Goal: Contribute content: Contribute content

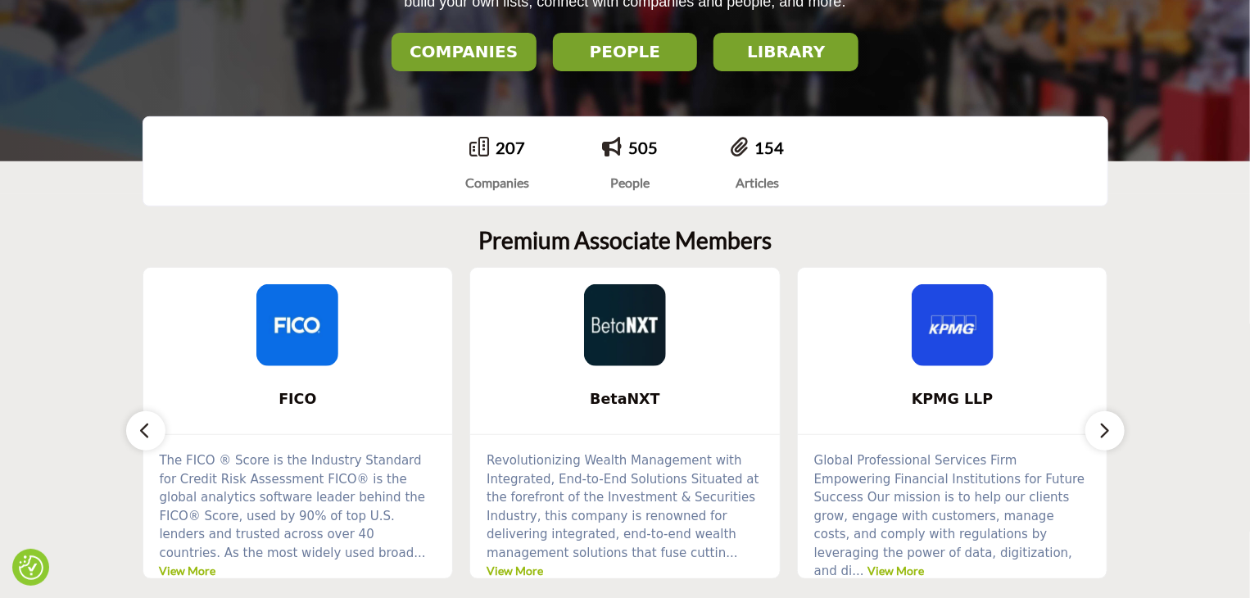
scroll to position [328, 0]
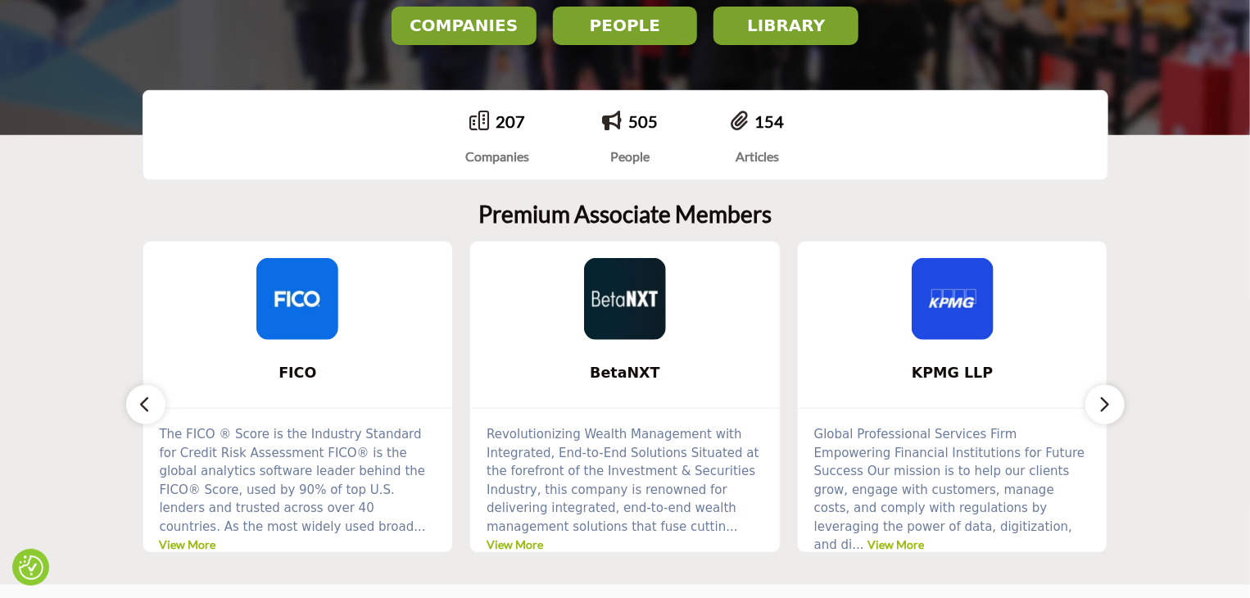
click at [1107, 401] on icon "button" at bounding box center [1105, 404] width 13 height 20
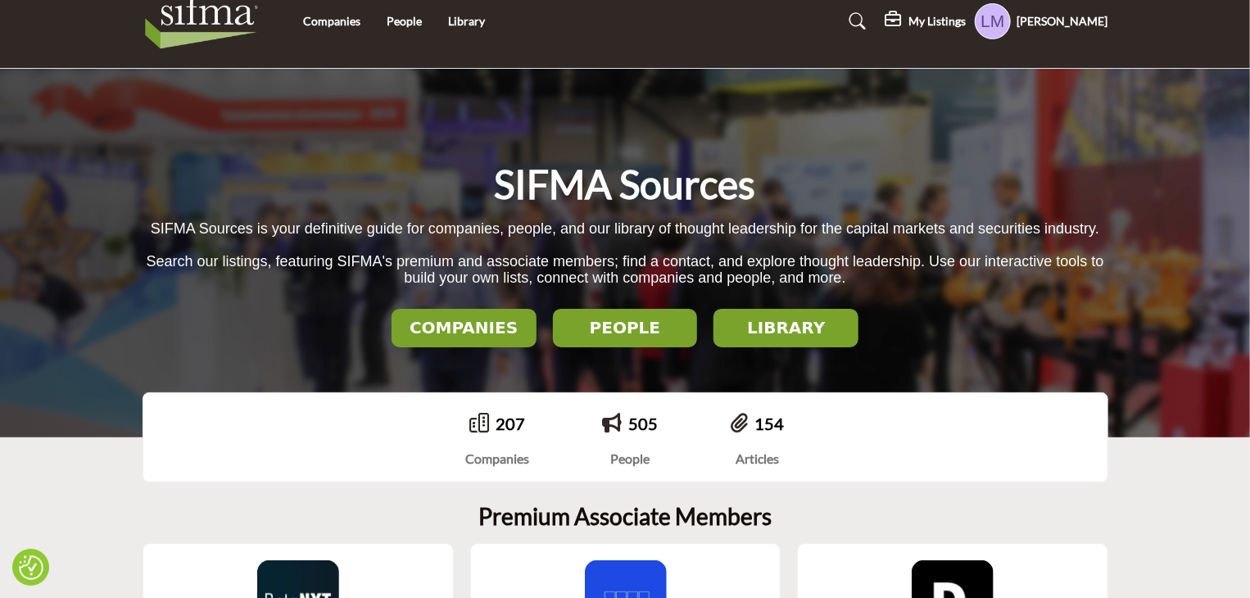
scroll to position [0, 0]
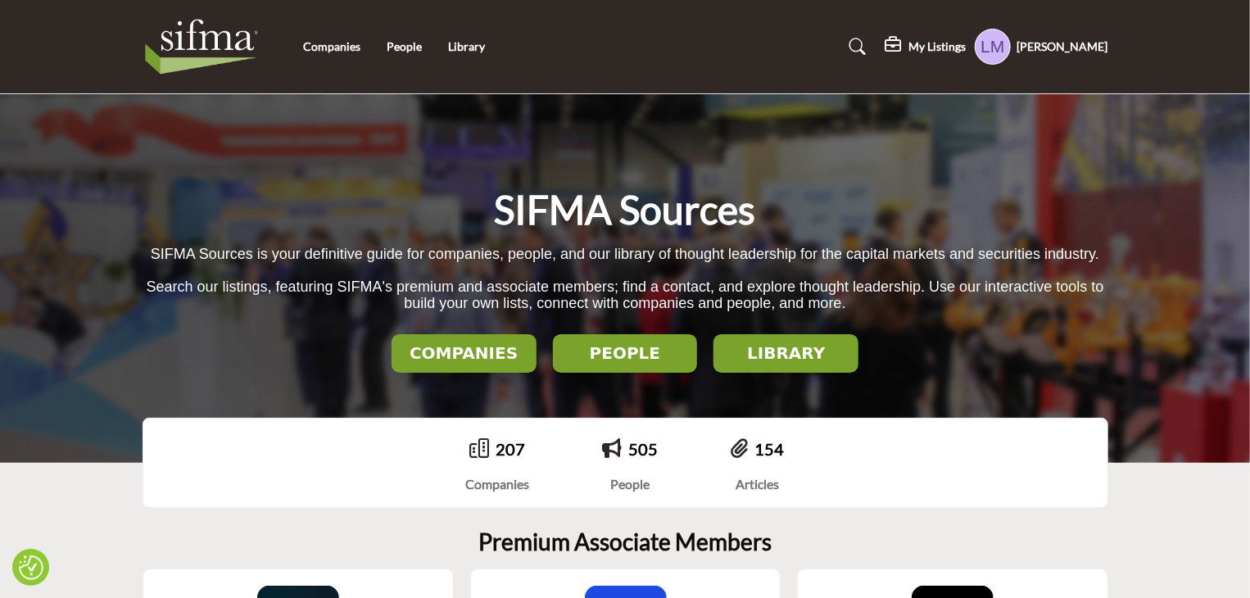
click at [866, 45] on icon at bounding box center [858, 47] width 16 height 16
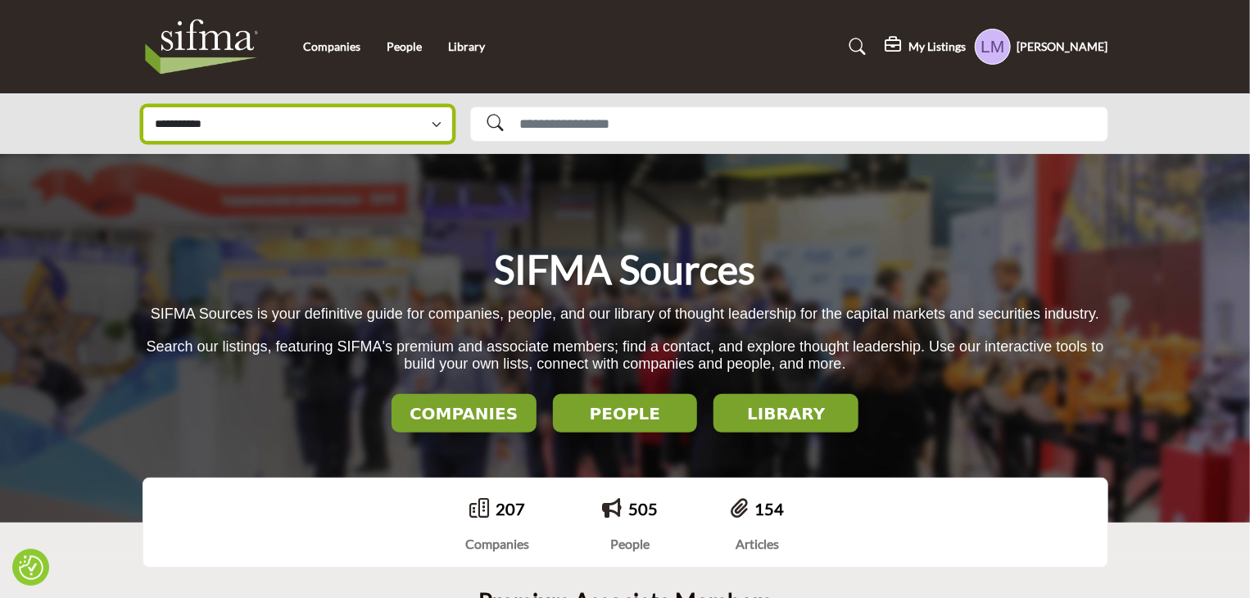
click at [183, 124] on select "**********" at bounding box center [298, 124] width 311 height 35
select select "**********"
click at [143, 107] on select "**********" at bounding box center [298, 124] width 311 height 35
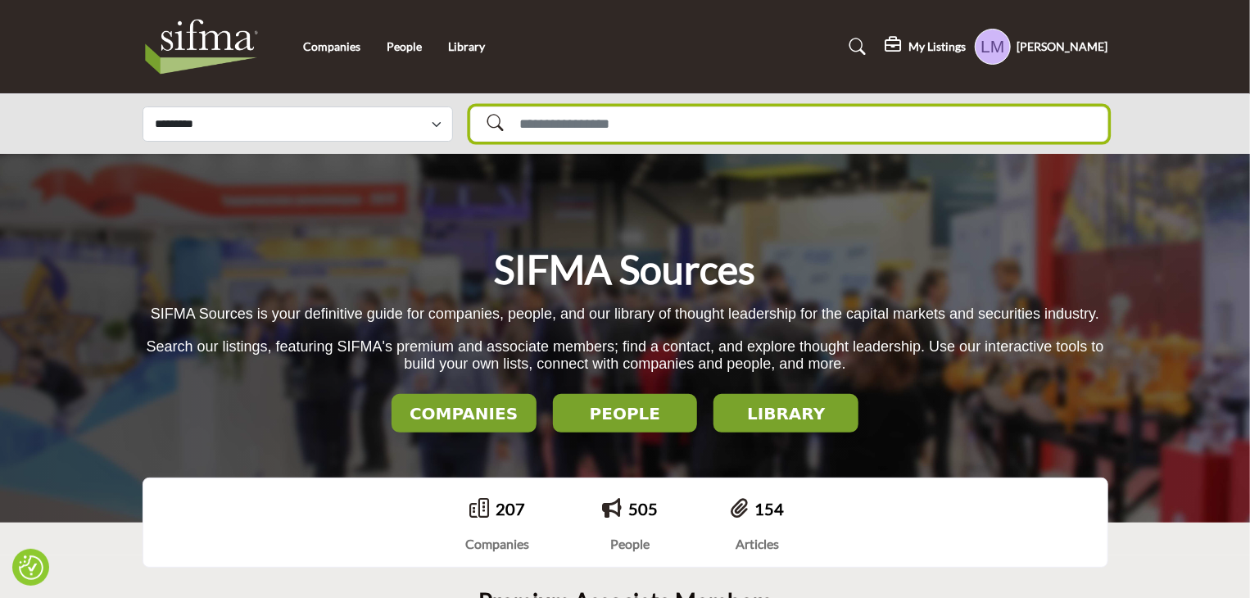
click at [584, 118] on input "Search Solutions" at bounding box center [789, 124] width 638 height 35
type input "**"
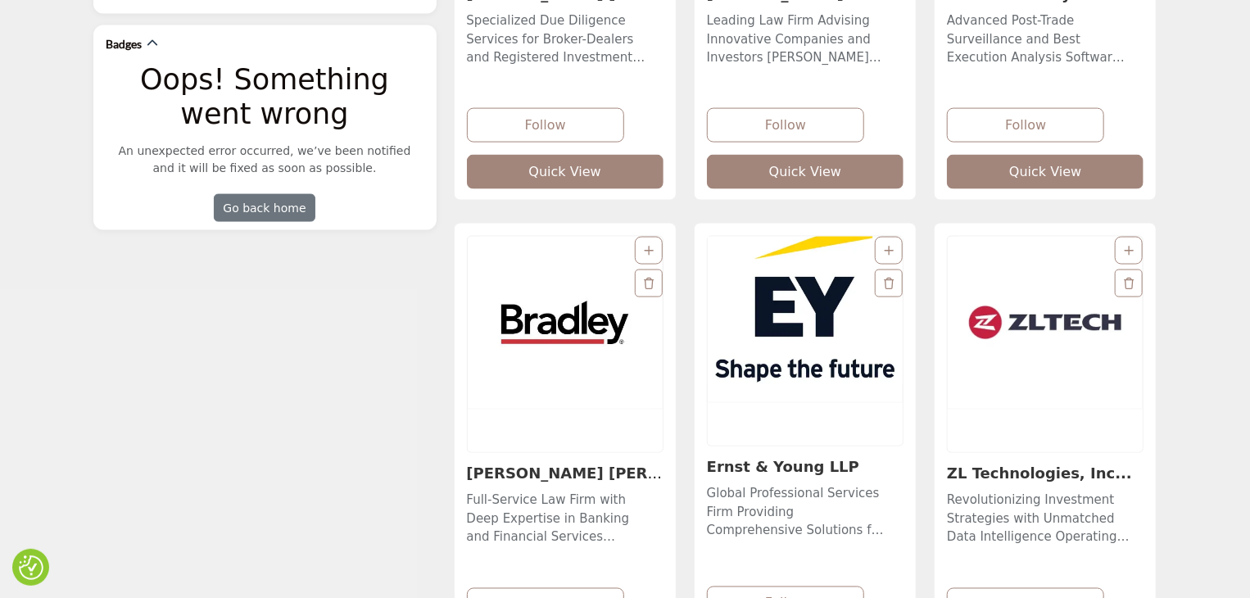
scroll to position [1229, 0]
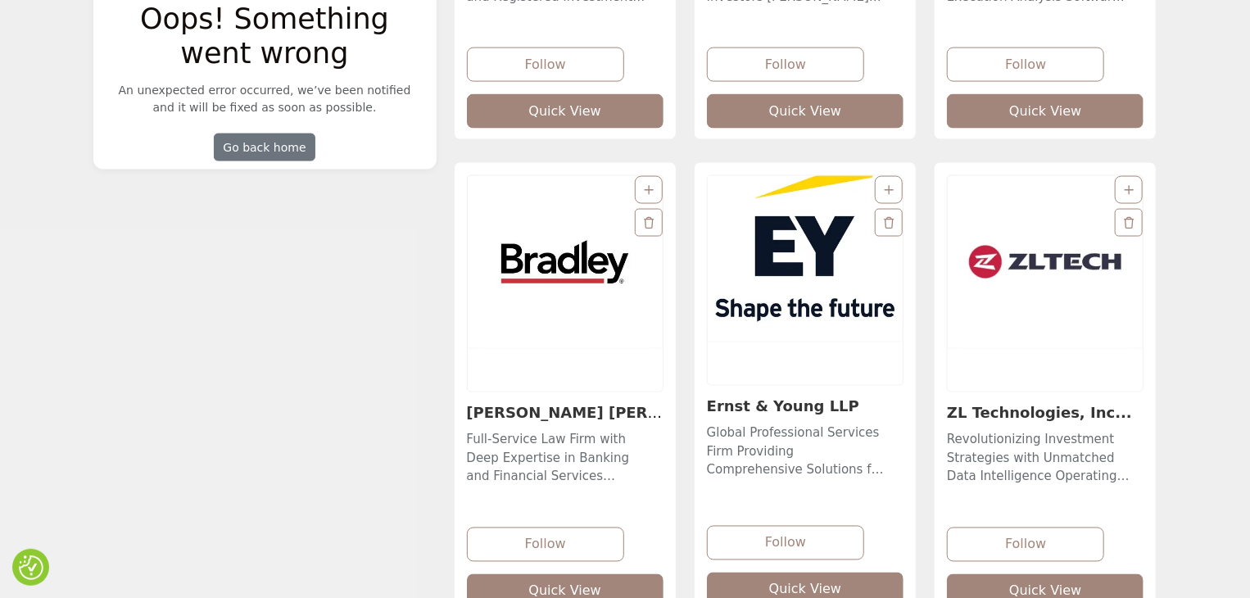
click at [779, 282] on img "Open Listing in new tab" at bounding box center [805, 249] width 195 height 147
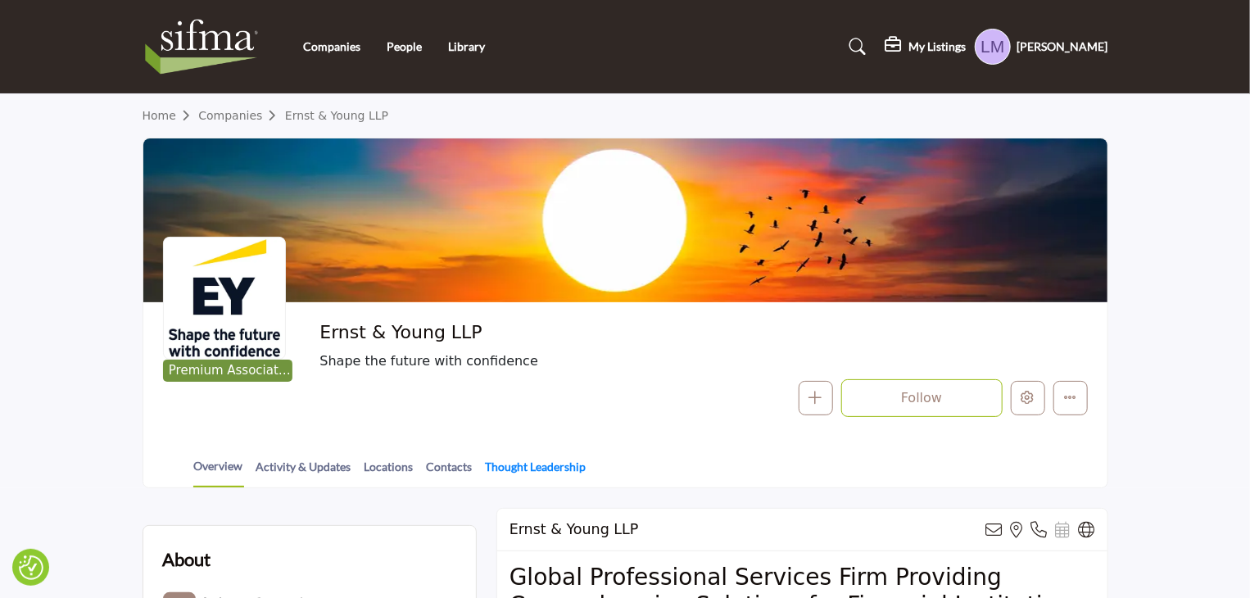
click at [537, 466] on link "Thought Leadership" at bounding box center [536, 472] width 102 height 29
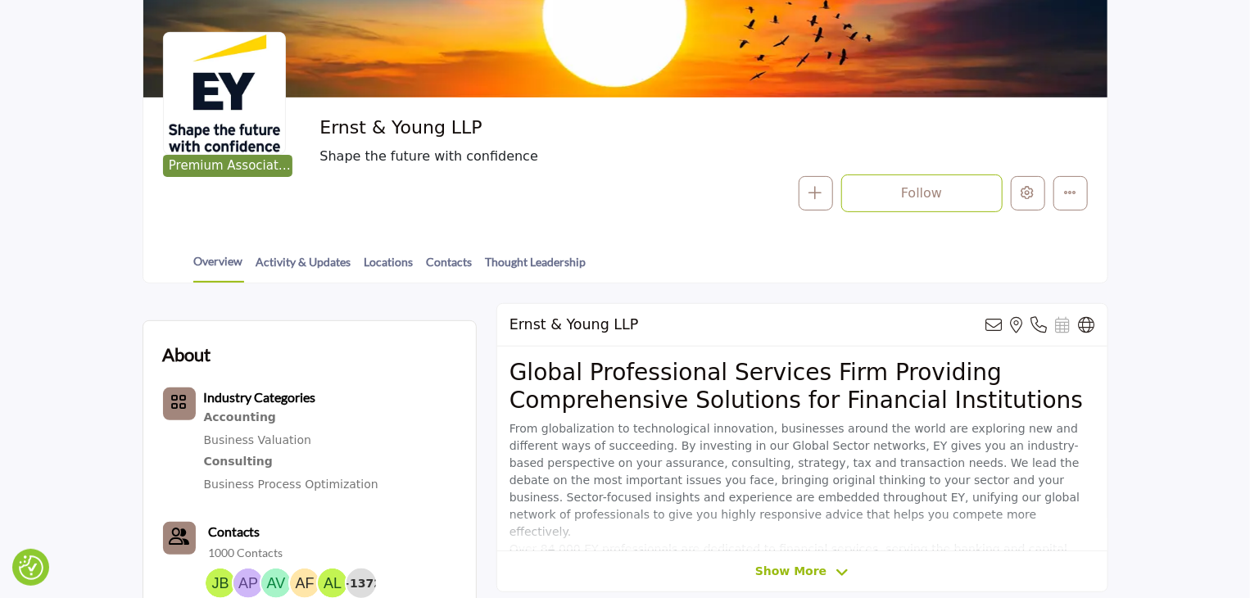
scroll to position [246, 0]
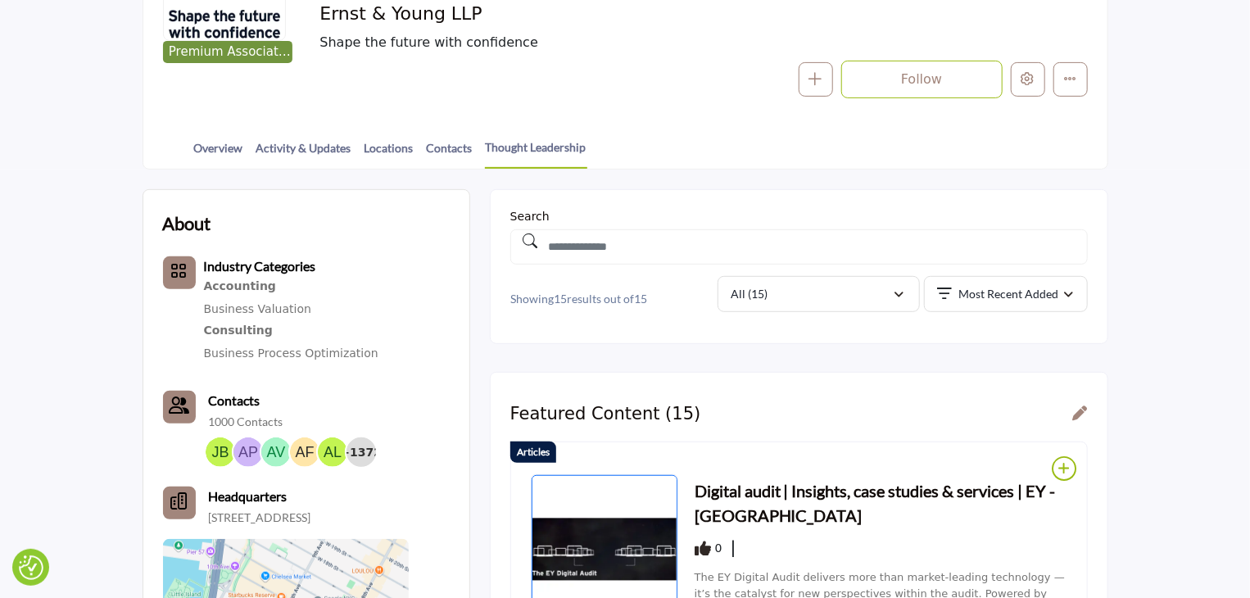
scroll to position [328, 0]
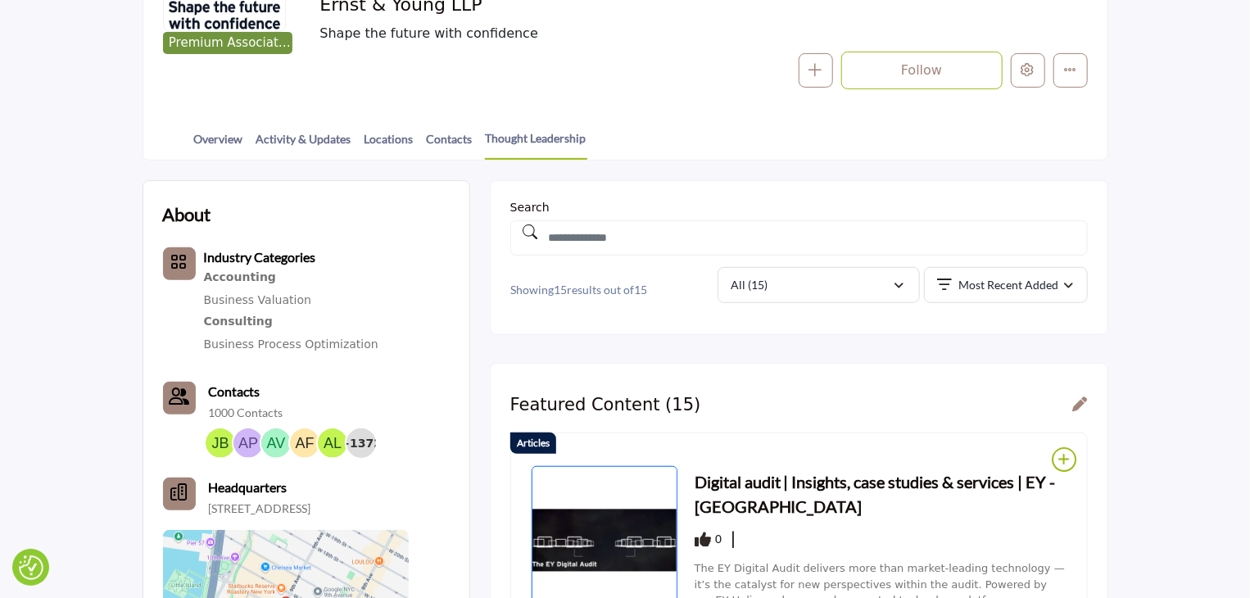
click at [845, 480] on h3 "Digital audit | Insights, case studies & services | EY - [GEOGRAPHIC_DATA]" at bounding box center [881, 493] width 373 height 49
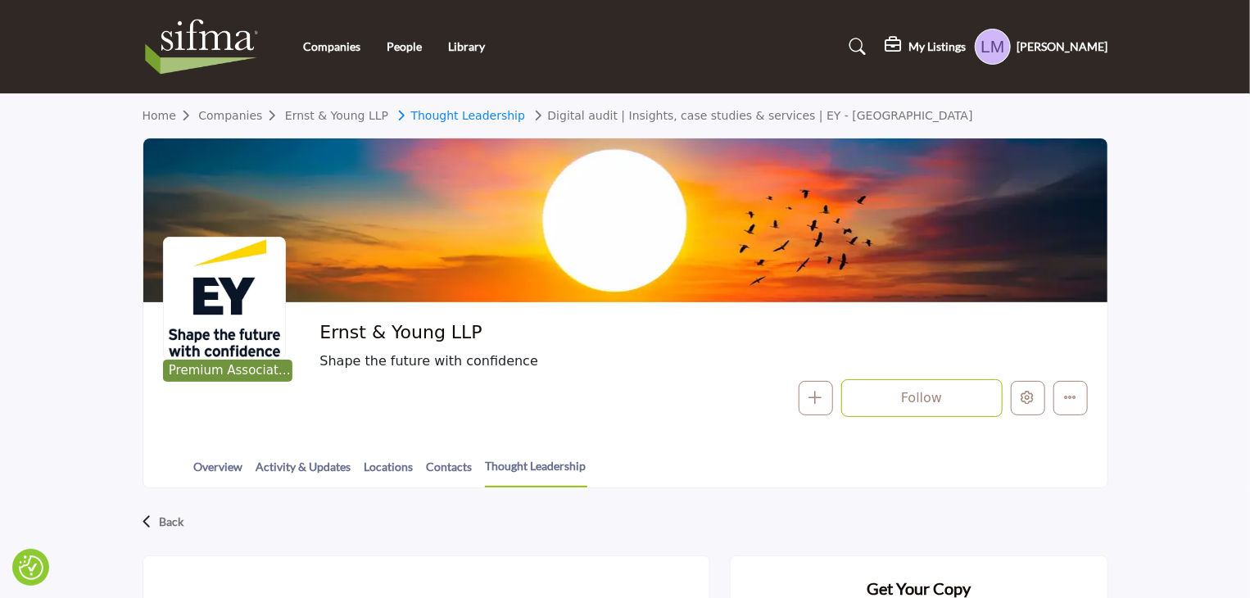
click at [460, 116] on link "Thought Leadership" at bounding box center [459, 115] width 134 height 13
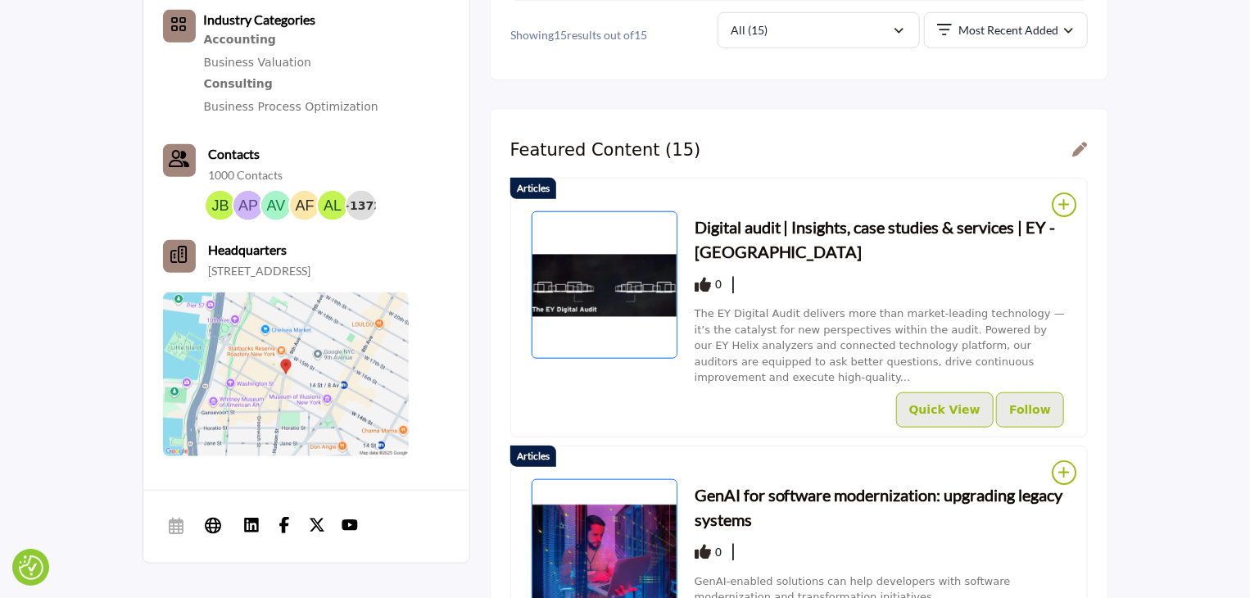
scroll to position [286, 0]
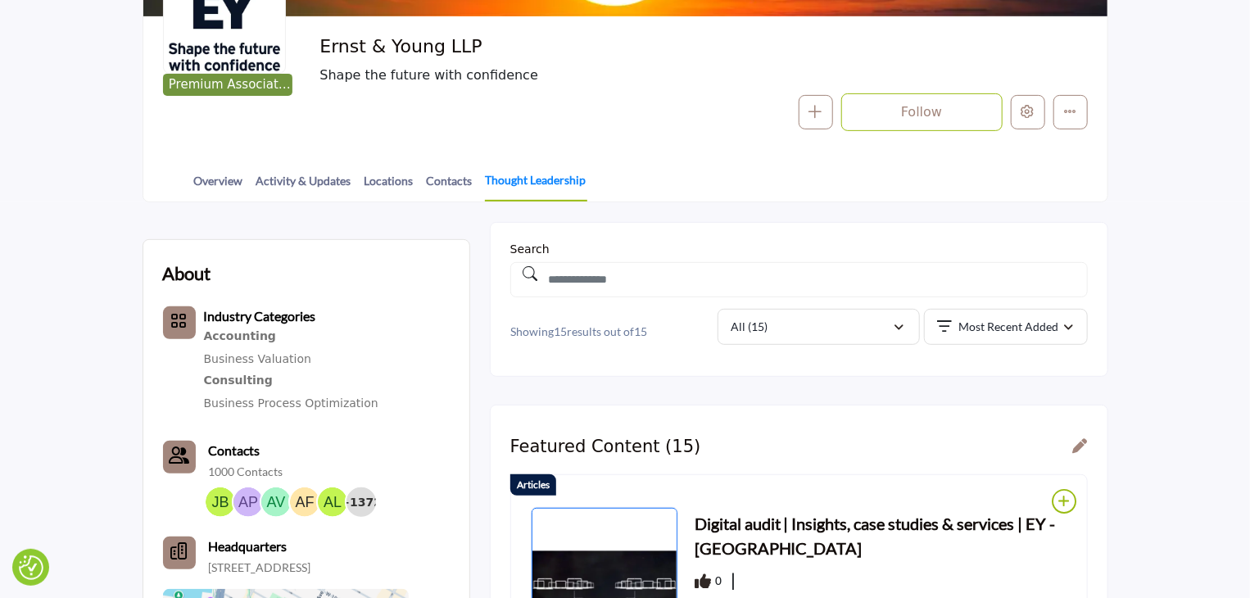
click at [534, 182] on link "Thought Leadership" at bounding box center [536, 186] width 102 height 30
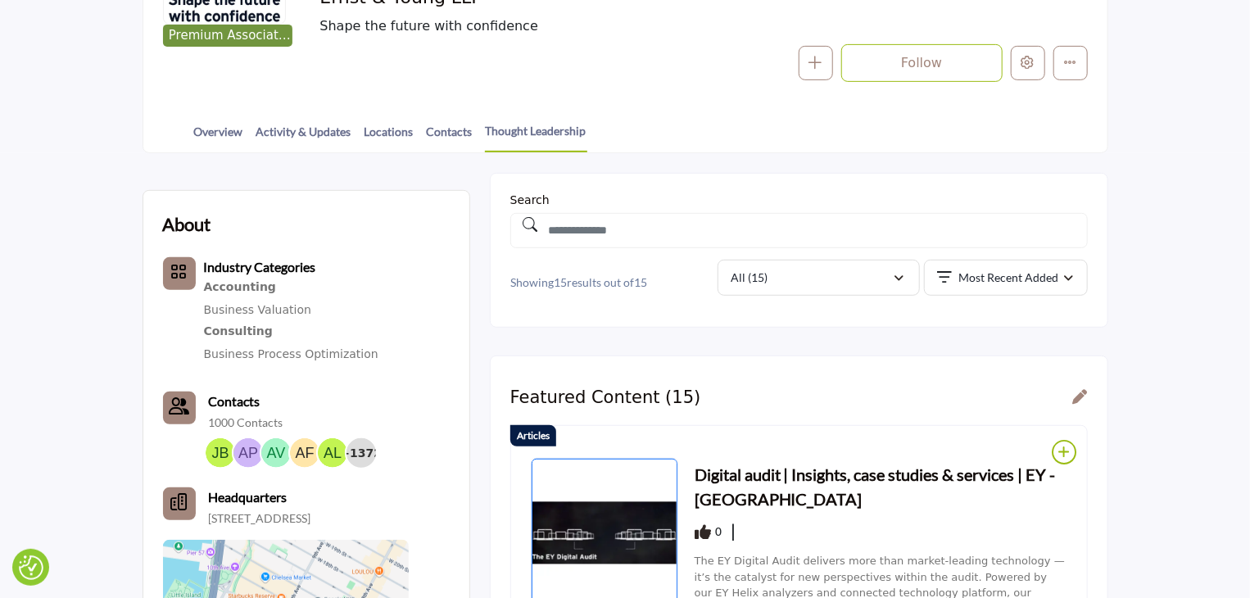
scroll to position [164, 0]
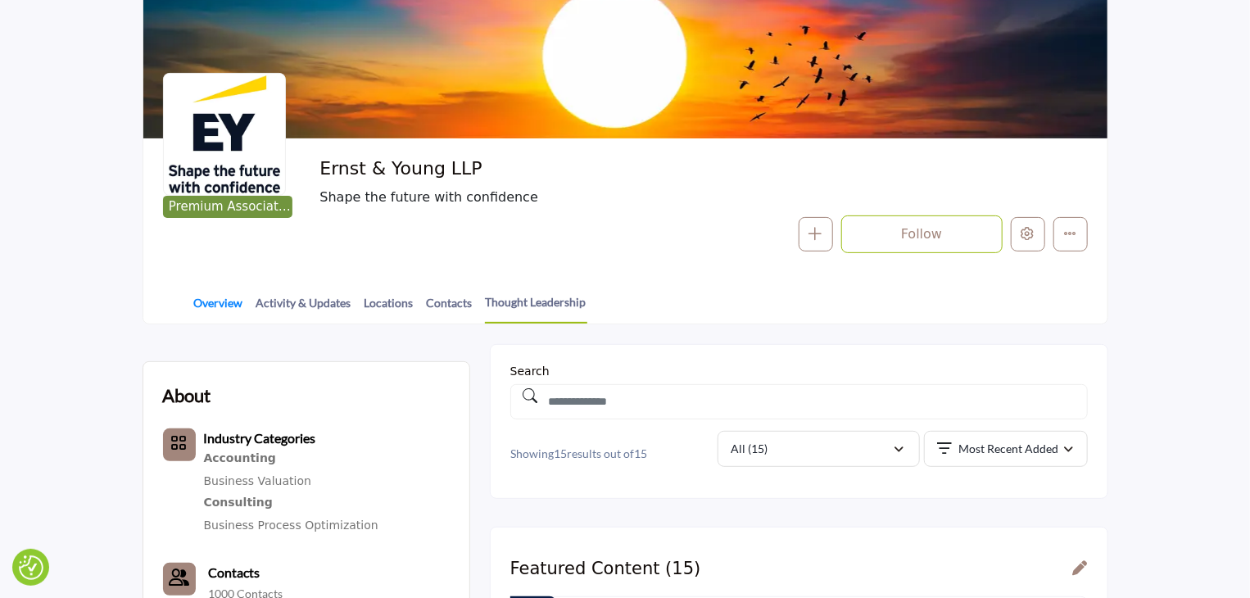
click at [211, 302] on link "Overview" at bounding box center [218, 308] width 51 height 29
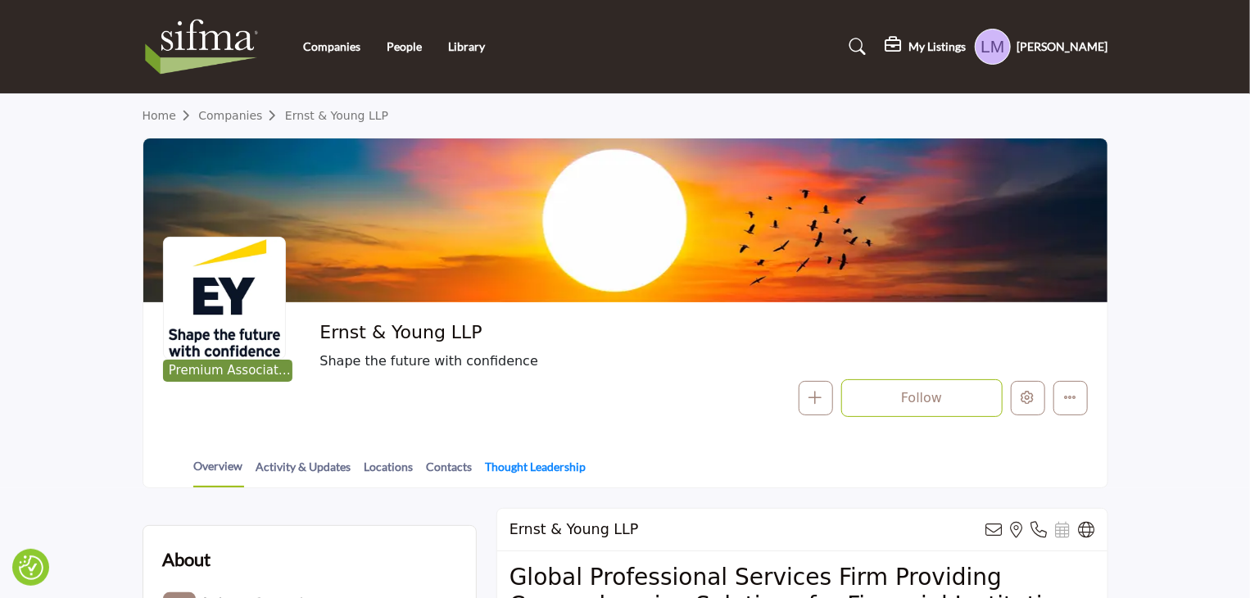
click at [517, 469] on link "Thought Leadership" at bounding box center [536, 472] width 102 height 29
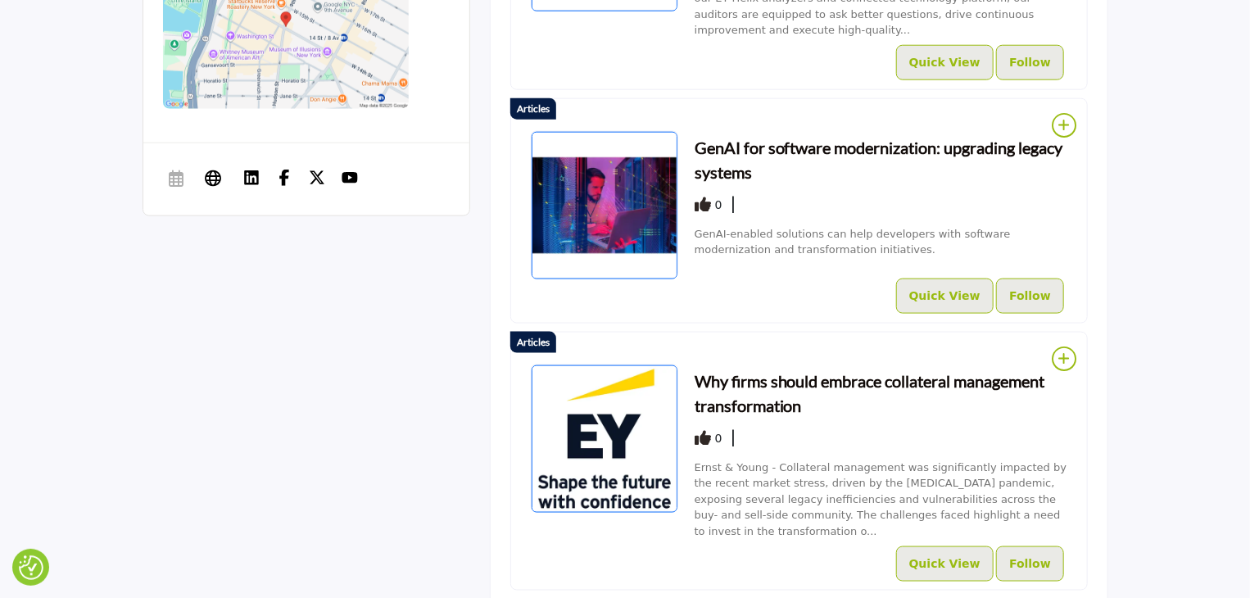
scroll to position [983, 0]
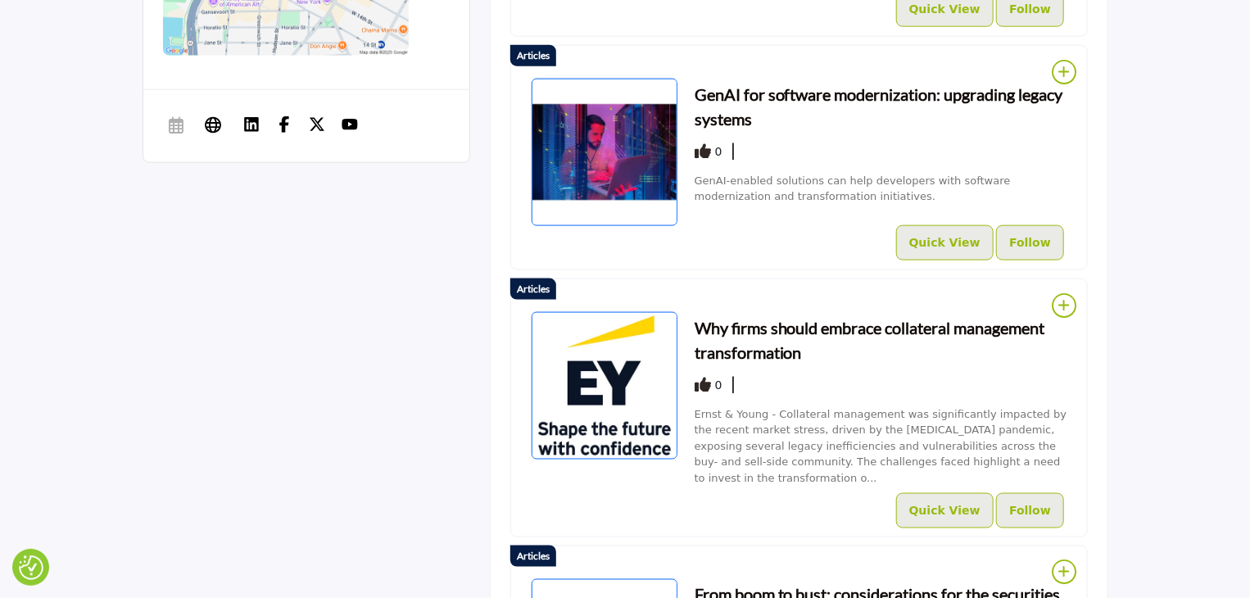
click at [798, 315] on h3 "Why firms should embrace collateral management transformation" at bounding box center [881, 339] width 373 height 49
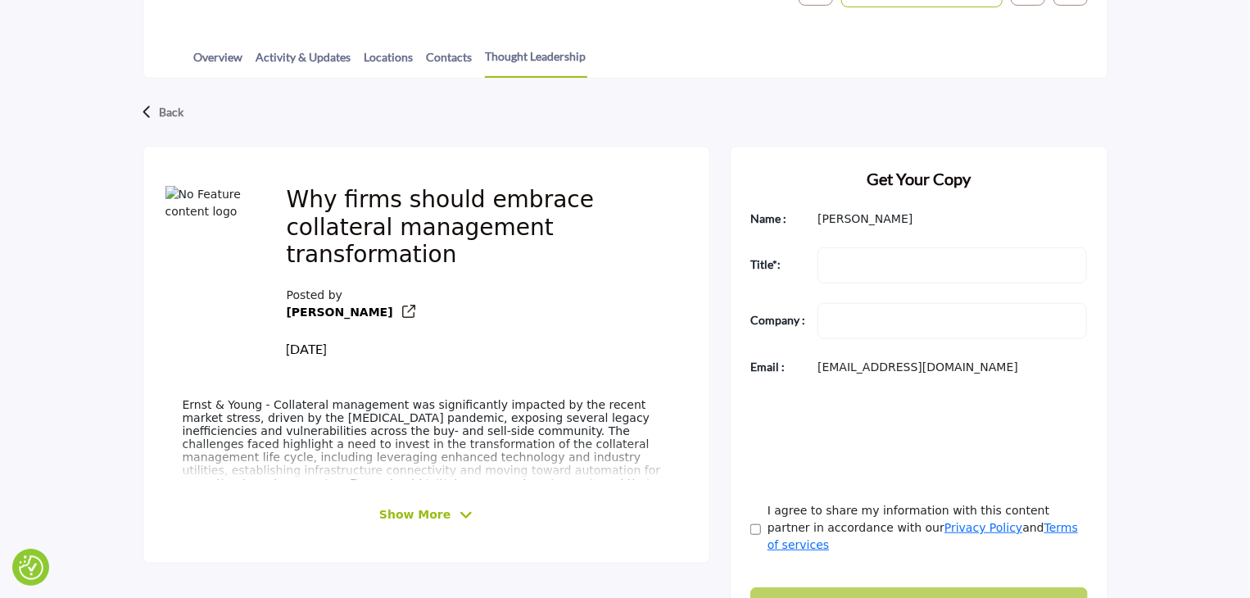
scroll to position [410, 0]
click at [518, 59] on link "Thought Leadership" at bounding box center [536, 63] width 102 height 30
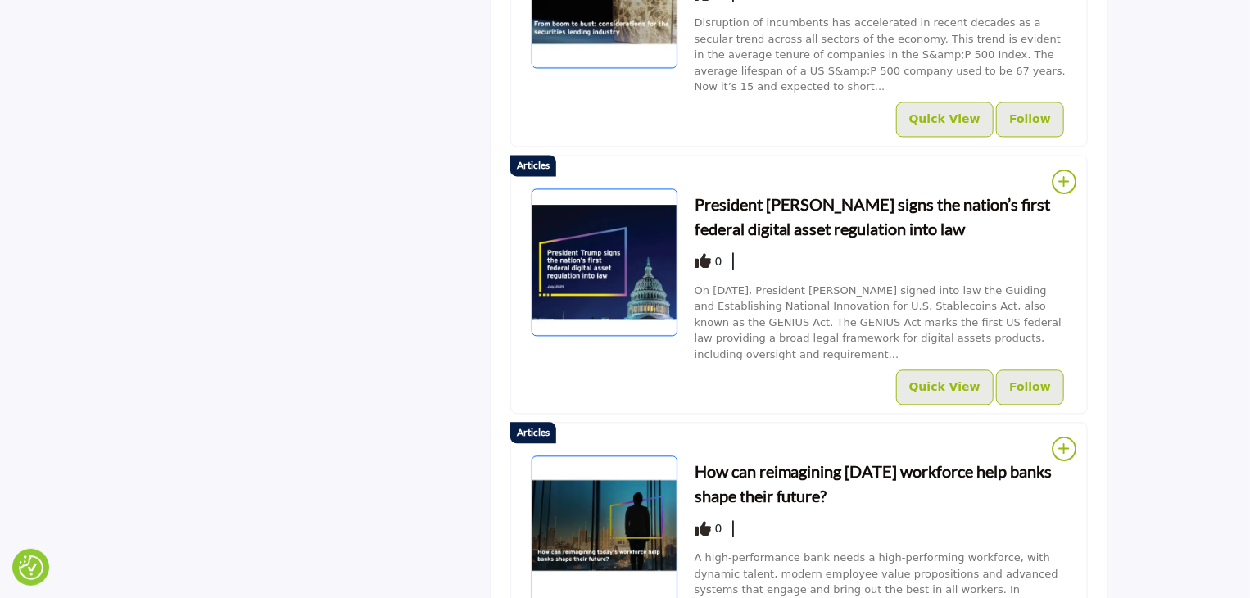
scroll to position [1737, 0]
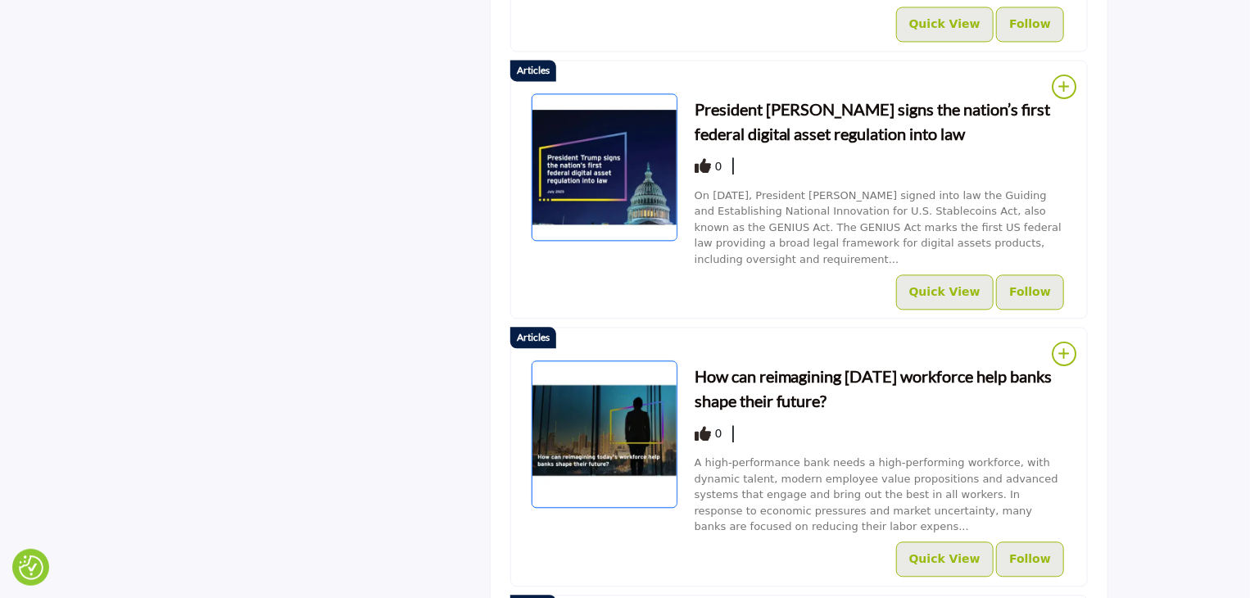
click at [819, 364] on h3 "How can reimagining [DATE] workforce help banks shape their future?" at bounding box center [881, 388] width 373 height 49
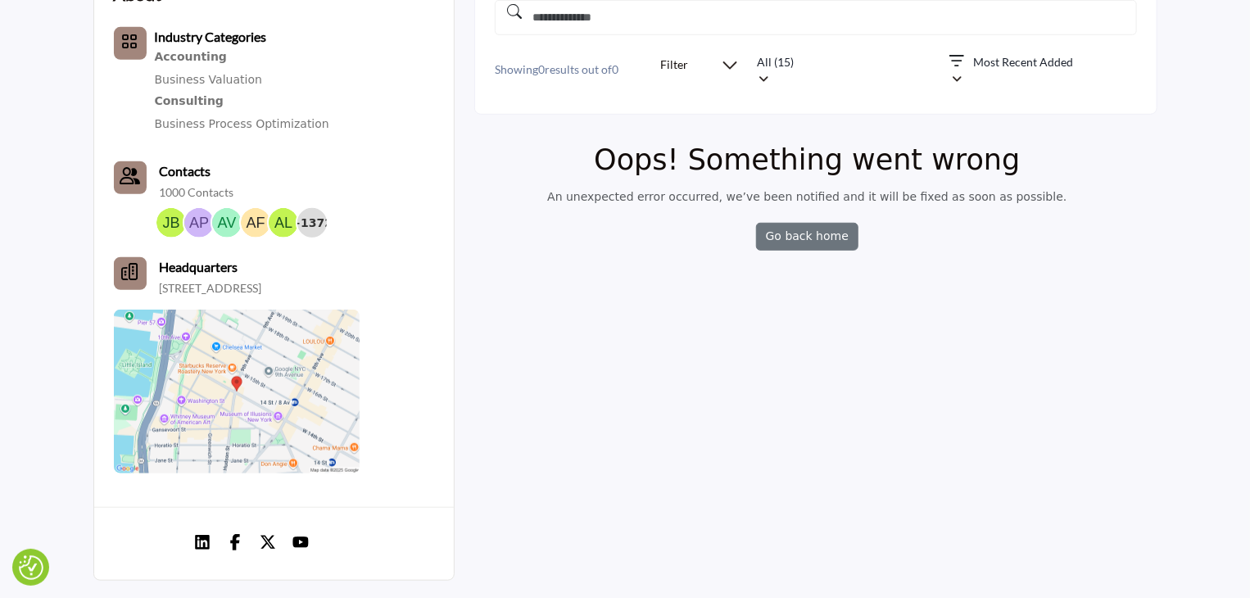
scroll to position [410, 0]
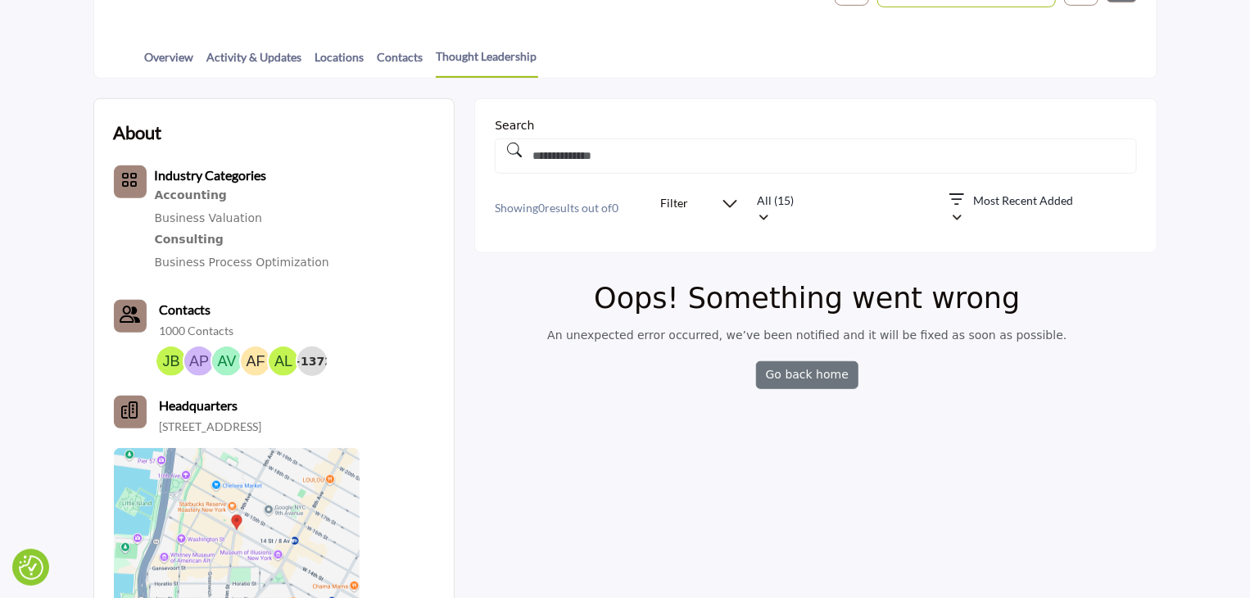
click at [1154, 417] on div "About Industry Categories Accounting Business Valuation" at bounding box center [625, 416] width 1064 height 637
click at [478, 59] on link "Thought Leadership" at bounding box center [487, 63] width 102 height 30
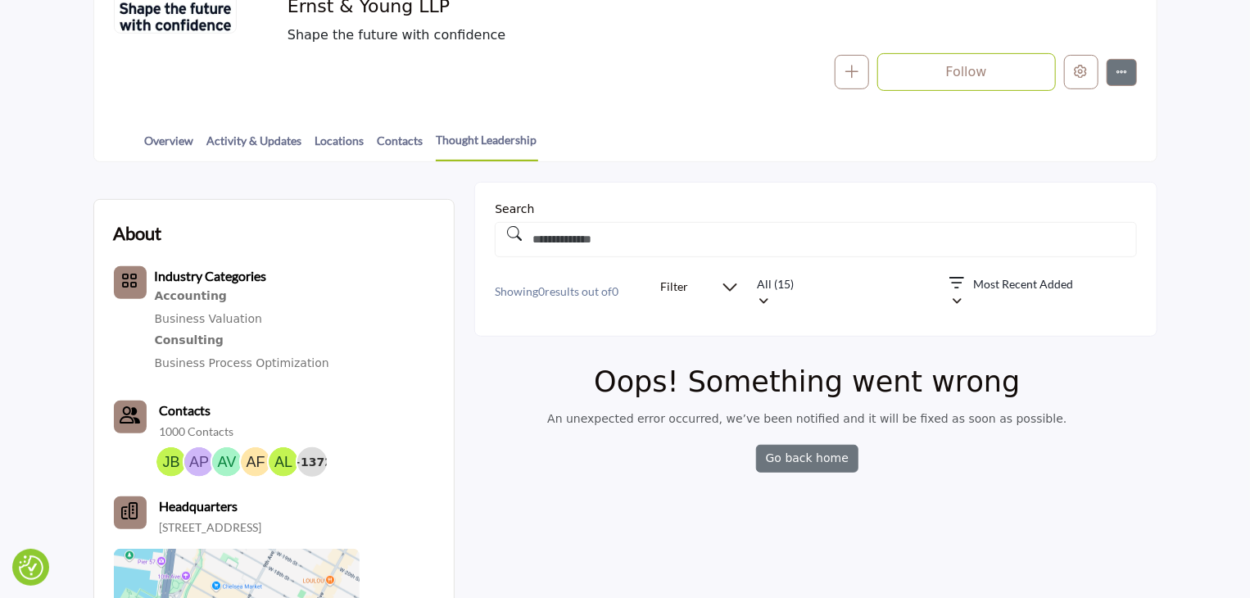
scroll to position [246, 0]
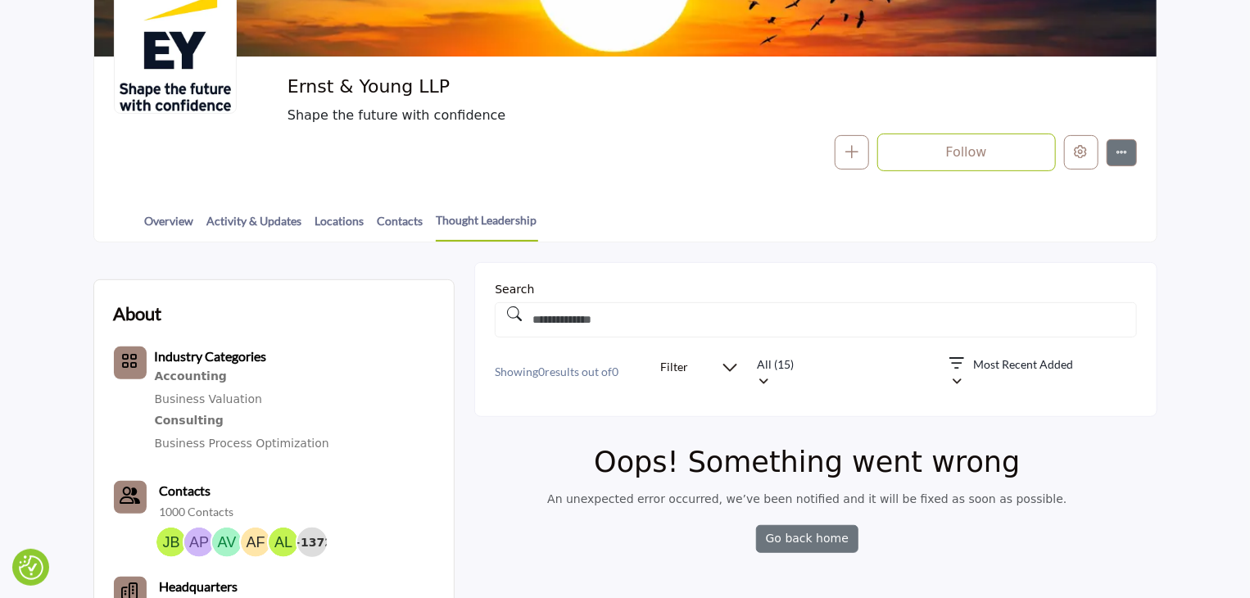
drag, startPoint x: 288, startPoint y: 85, endPoint x: 458, endPoint y: 89, distance: 169.6
click at [458, 89] on h2 "Ernst & Young LLP" at bounding box center [513, 86] width 451 height 21
copy h2 "Ernst & Young LLP"
click at [152, 219] on link "Overview" at bounding box center [169, 226] width 51 height 29
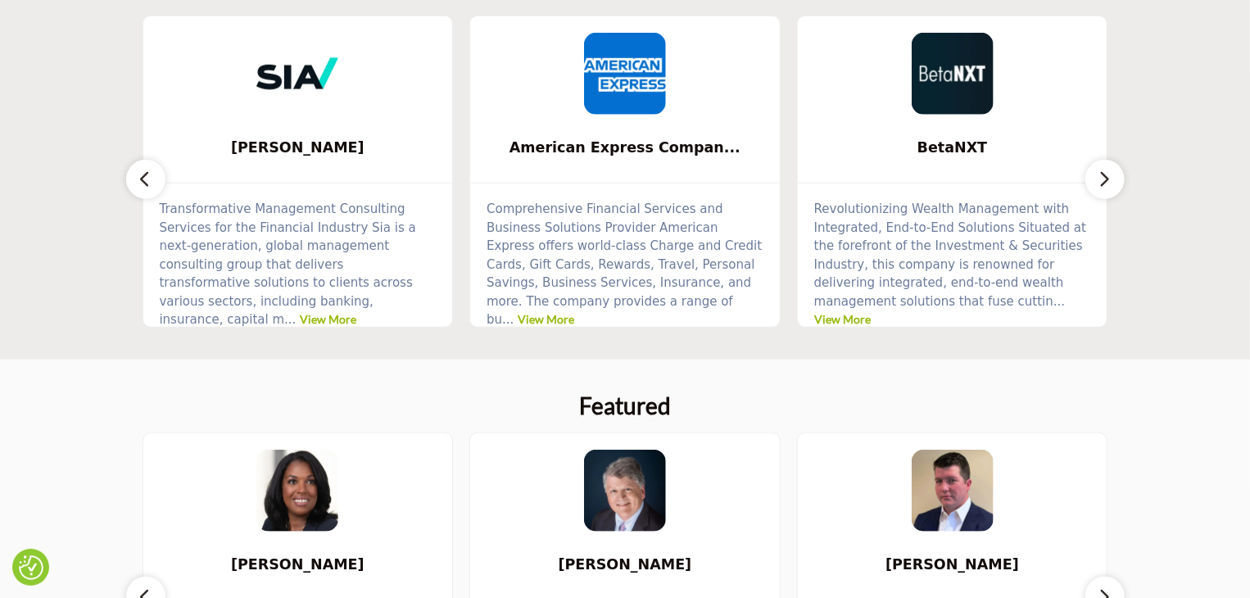
scroll to position [574, 0]
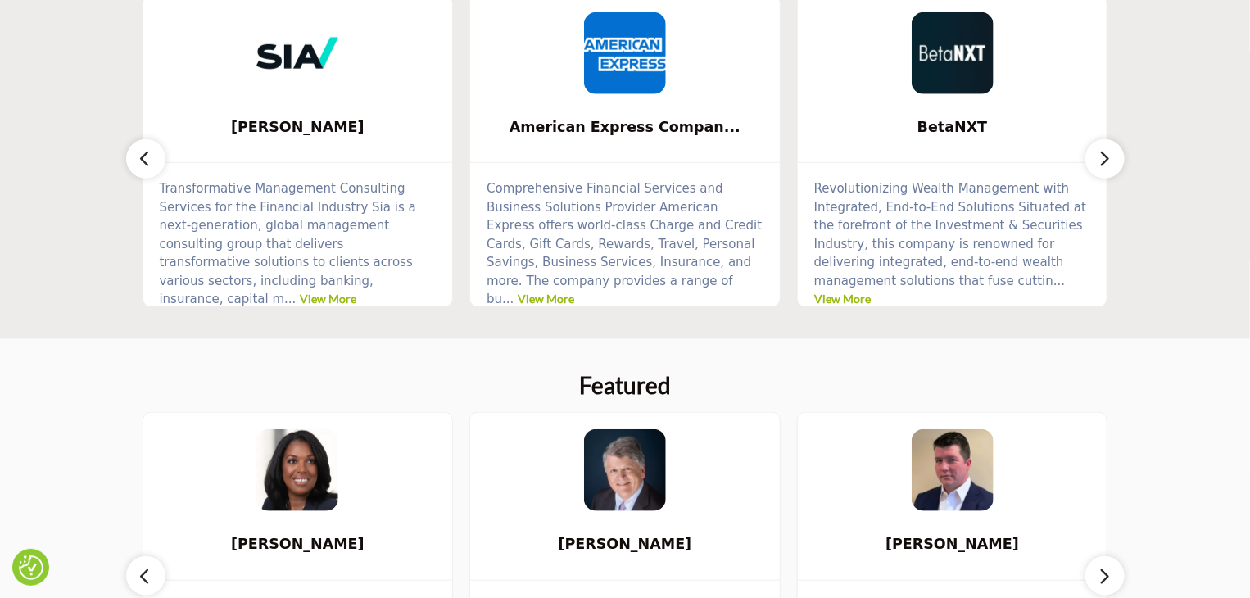
click at [1104, 154] on icon "button" at bounding box center [1105, 158] width 13 height 20
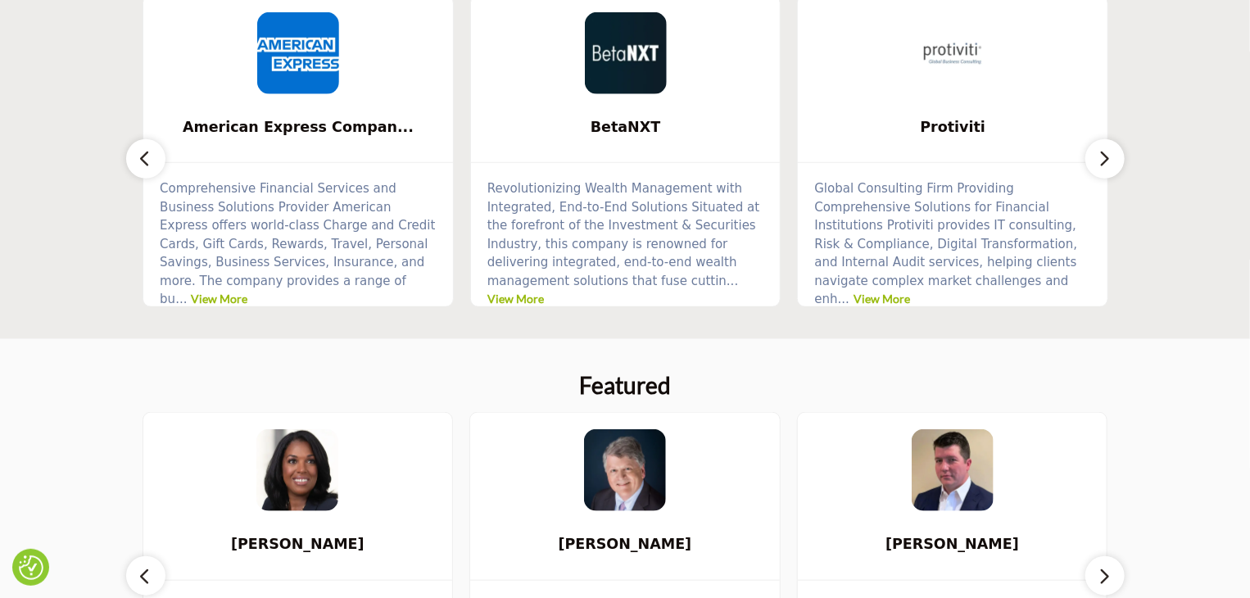
click at [1104, 154] on icon "button" at bounding box center [1105, 158] width 13 height 20
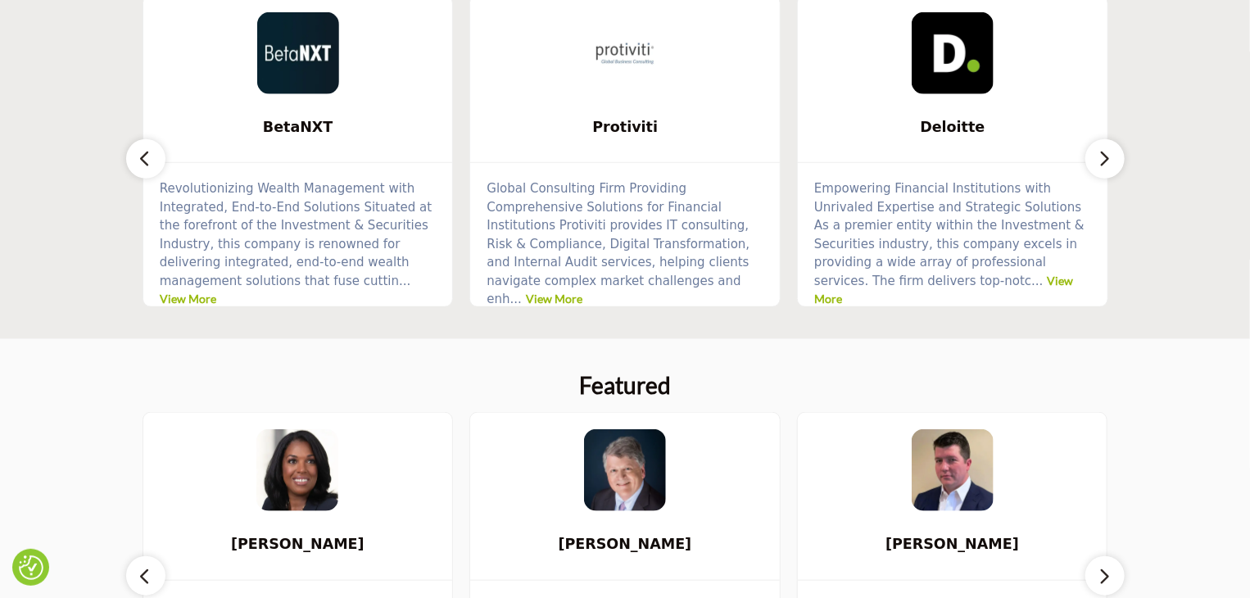
click at [1104, 154] on icon "button" at bounding box center [1105, 158] width 13 height 20
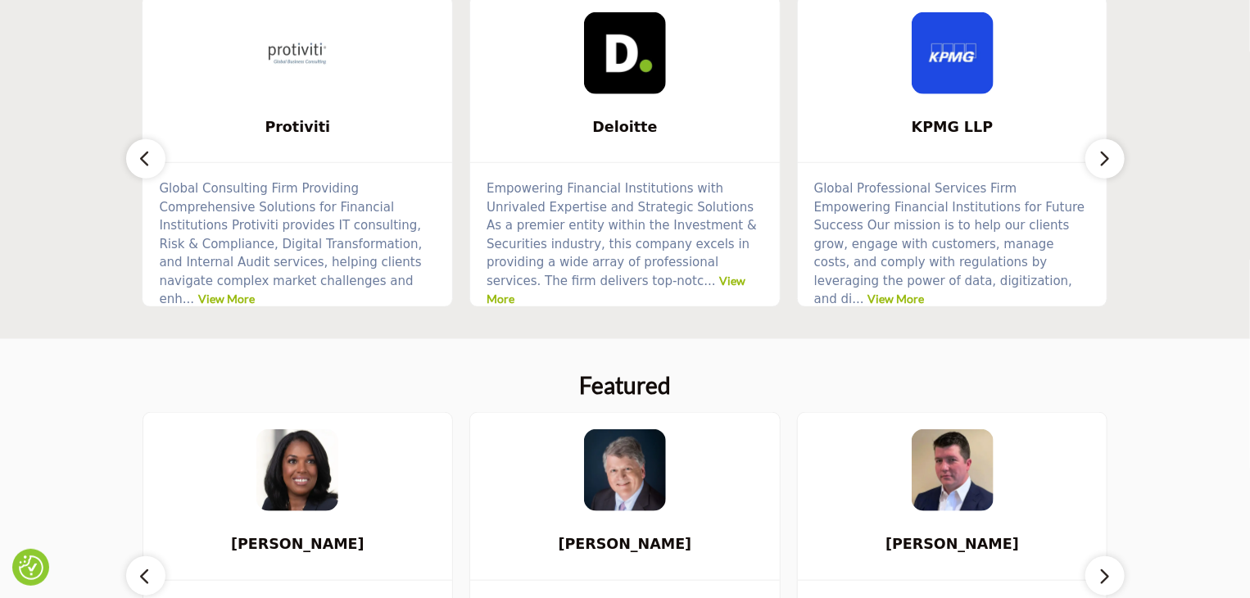
click at [1104, 154] on icon "button" at bounding box center [1105, 158] width 13 height 20
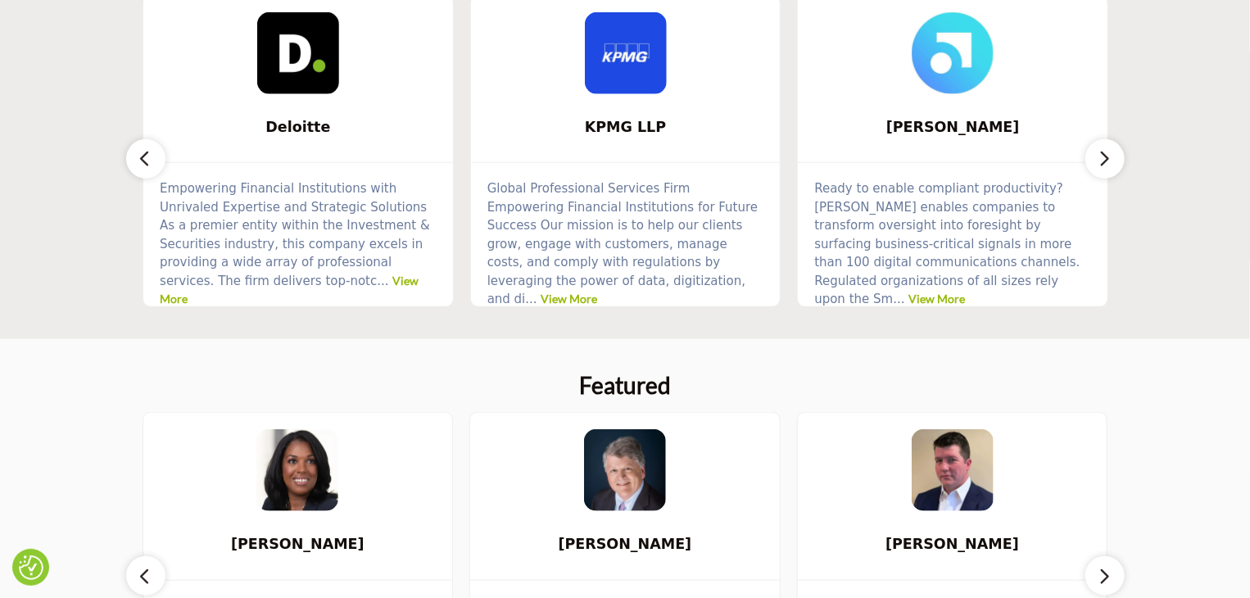
click at [1104, 154] on icon "button" at bounding box center [1105, 158] width 13 height 20
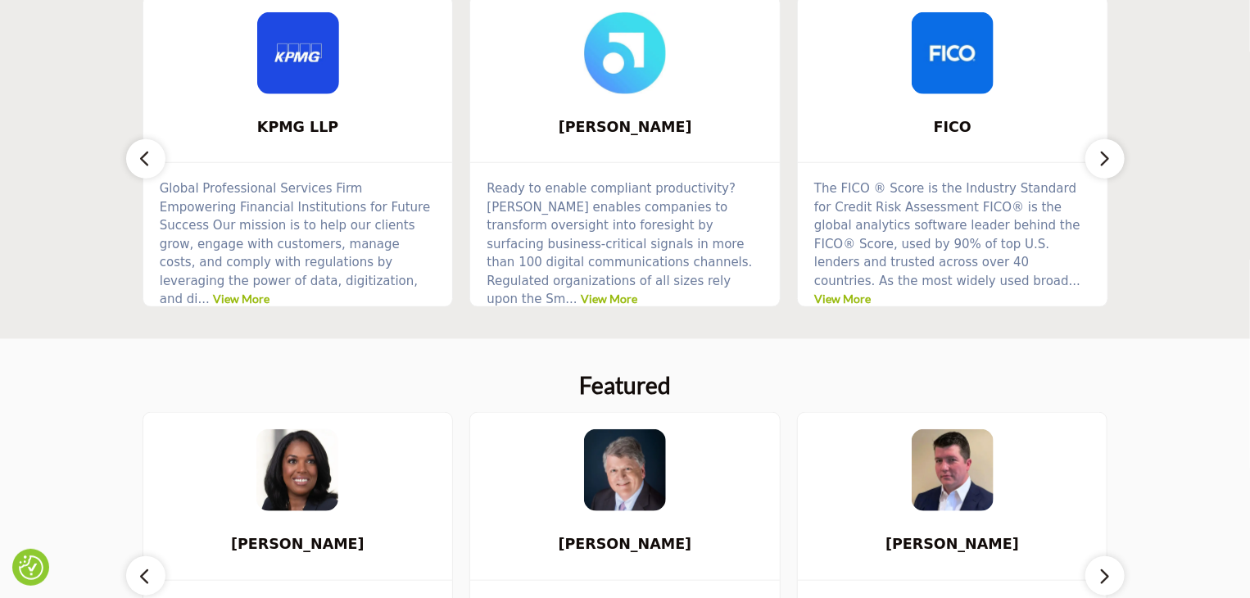
click at [1104, 154] on icon "button" at bounding box center [1105, 158] width 13 height 20
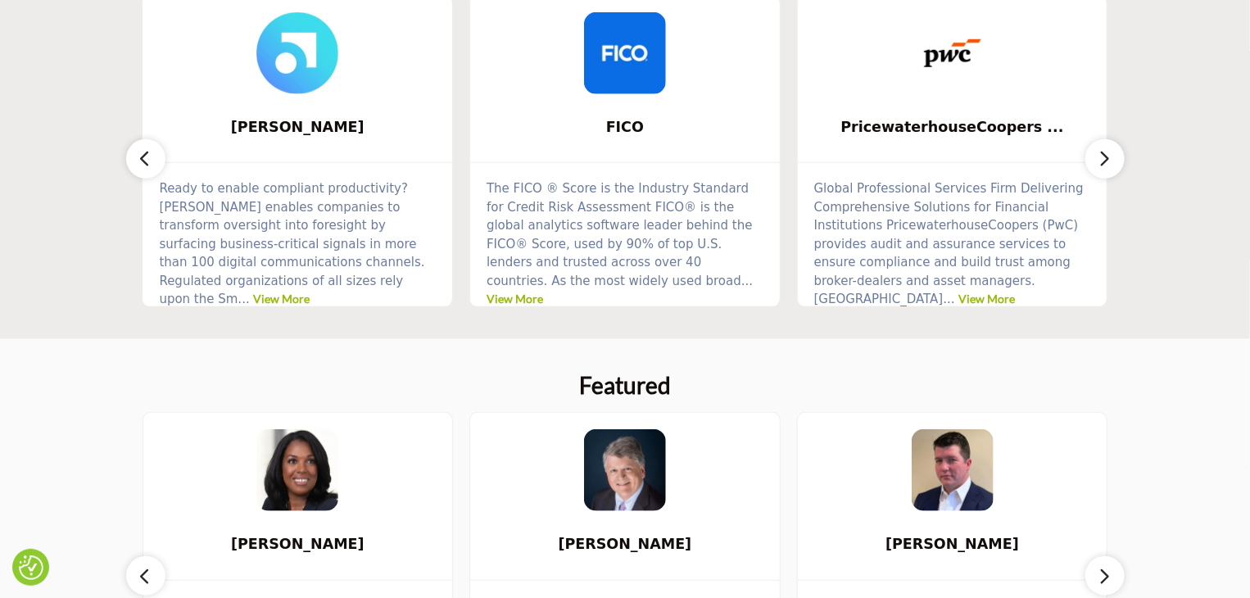
click at [1104, 154] on icon "button" at bounding box center [1105, 158] width 13 height 20
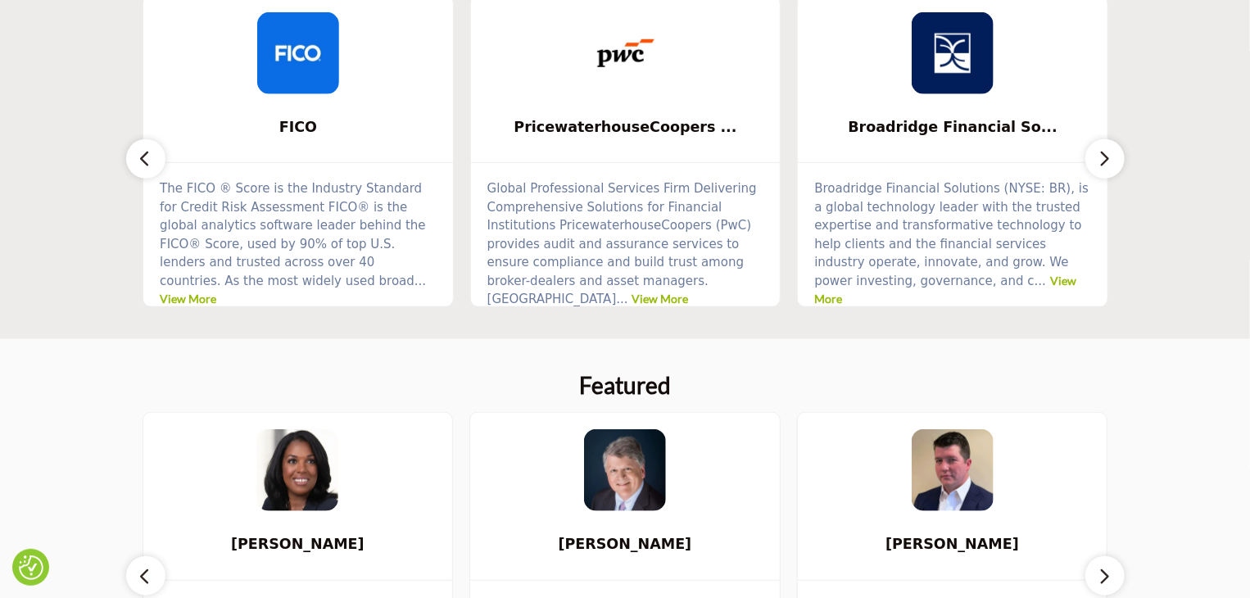
click at [1104, 154] on icon "button" at bounding box center [1105, 158] width 13 height 20
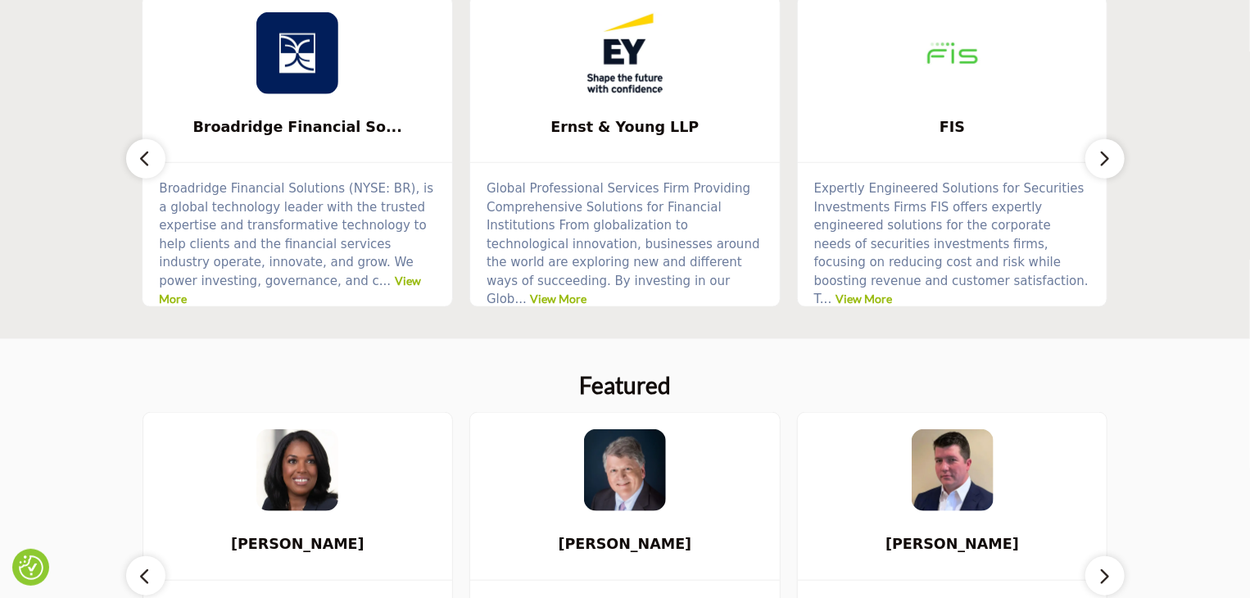
click at [1104, 154] on icon "button" at bounding box center [1105, 158] width 13 height 20
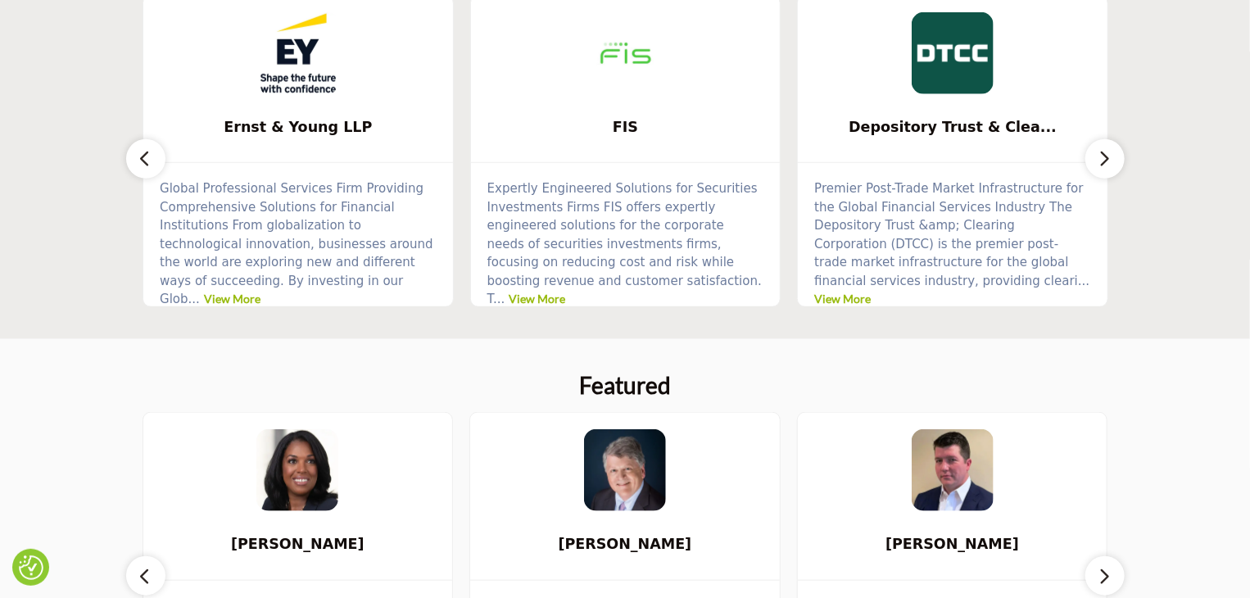
click at [309, 76] on img at bounding box center [298, 53] width 82 height 82
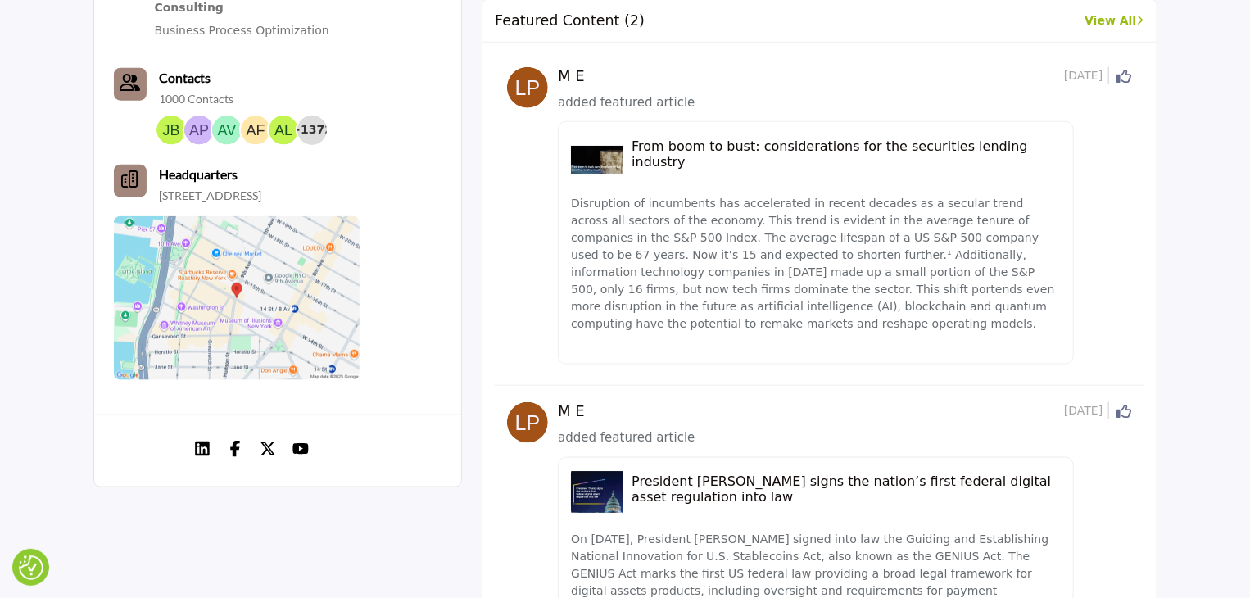
scroll to position [819, 0]
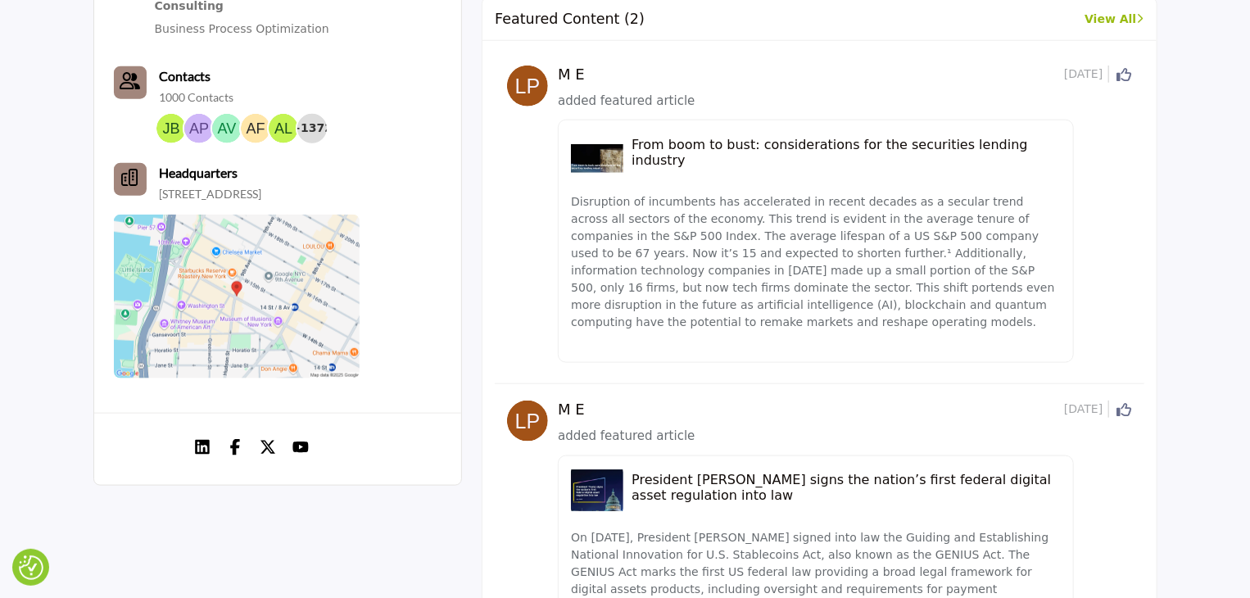
click at [688, 149] on h5 "From boom to bust: considerations for the securities lending industry" at bounding box center [846, 152] width 429 height 31
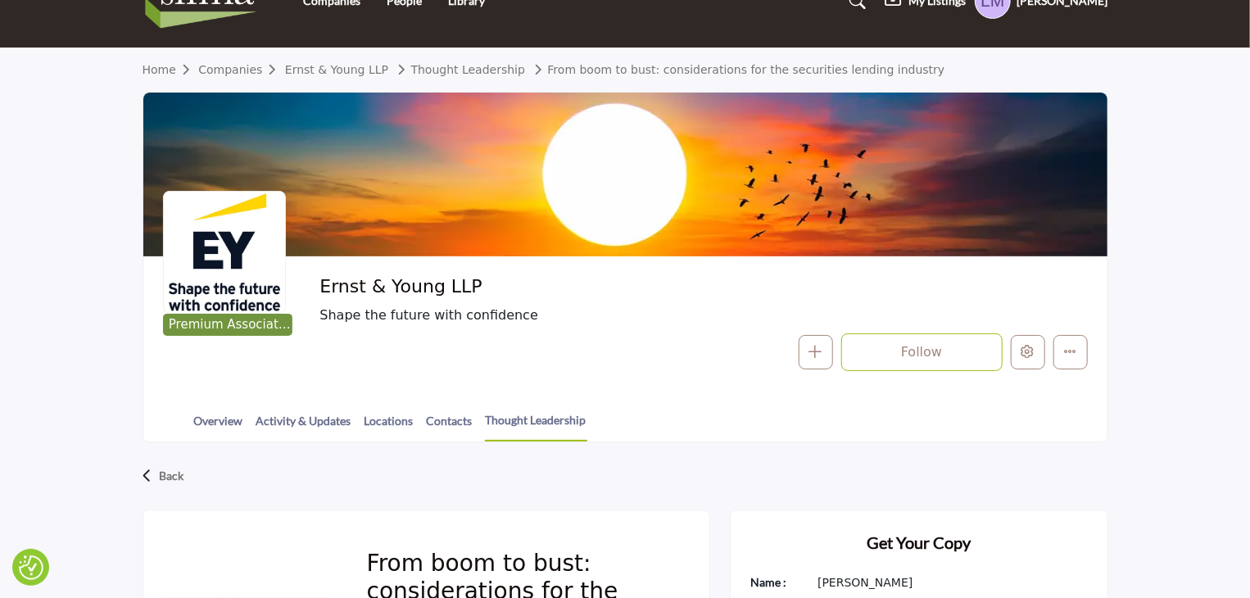
scroll to position [328, 0]
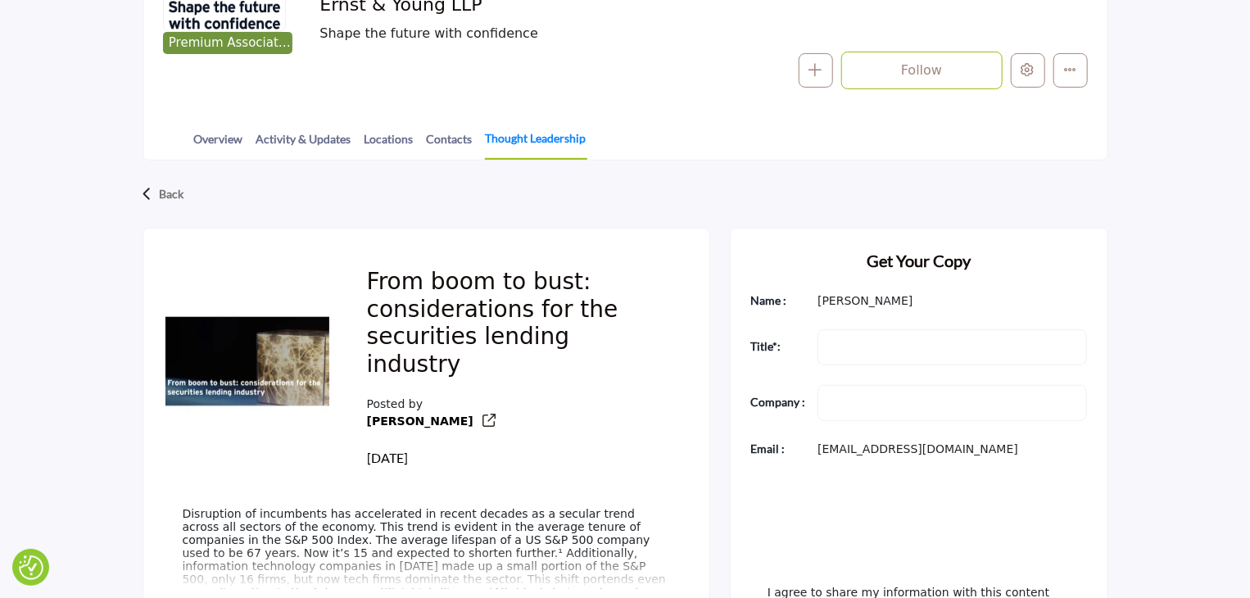
click at [556, 138] on link "Thought Leadership" at bounding box center [536, 144] width 102 height 30
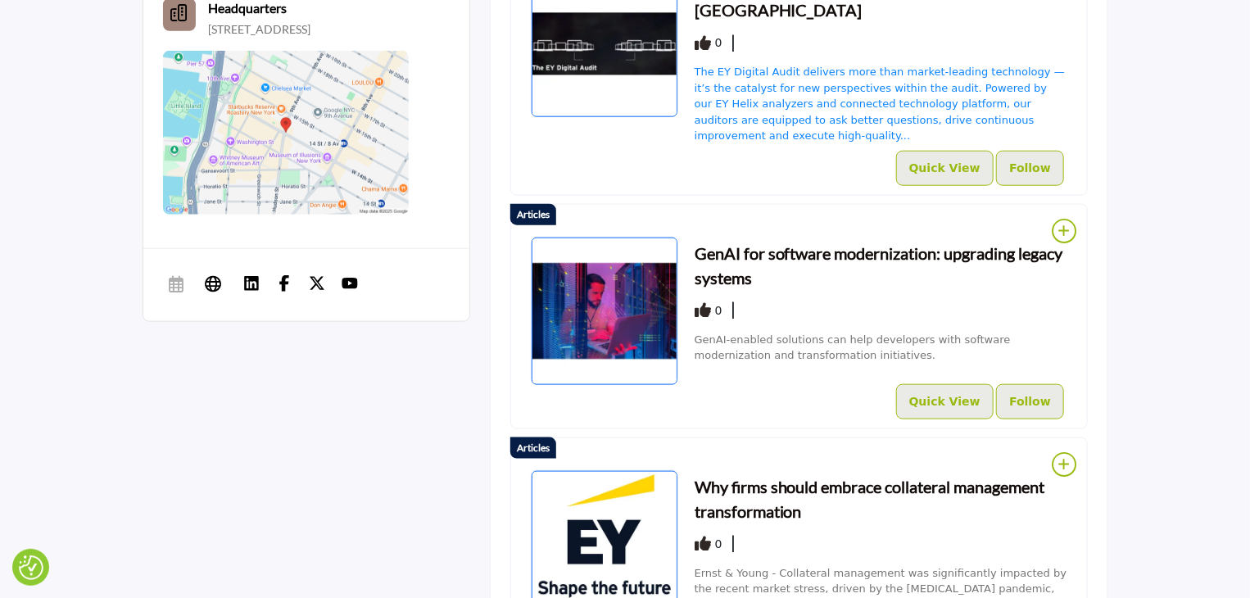
scroll to position [918, 0]
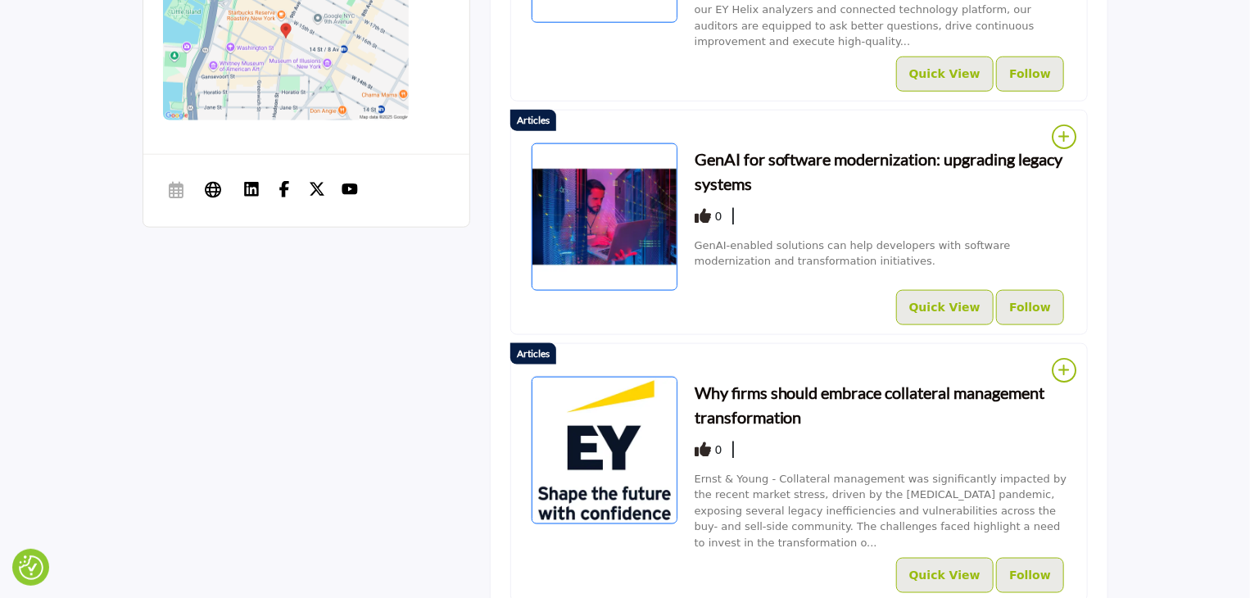
click at [789, 380] on h3 "Why firms should embrace collateral management transformation" at bounding box center [881, 404] width 373 height 49
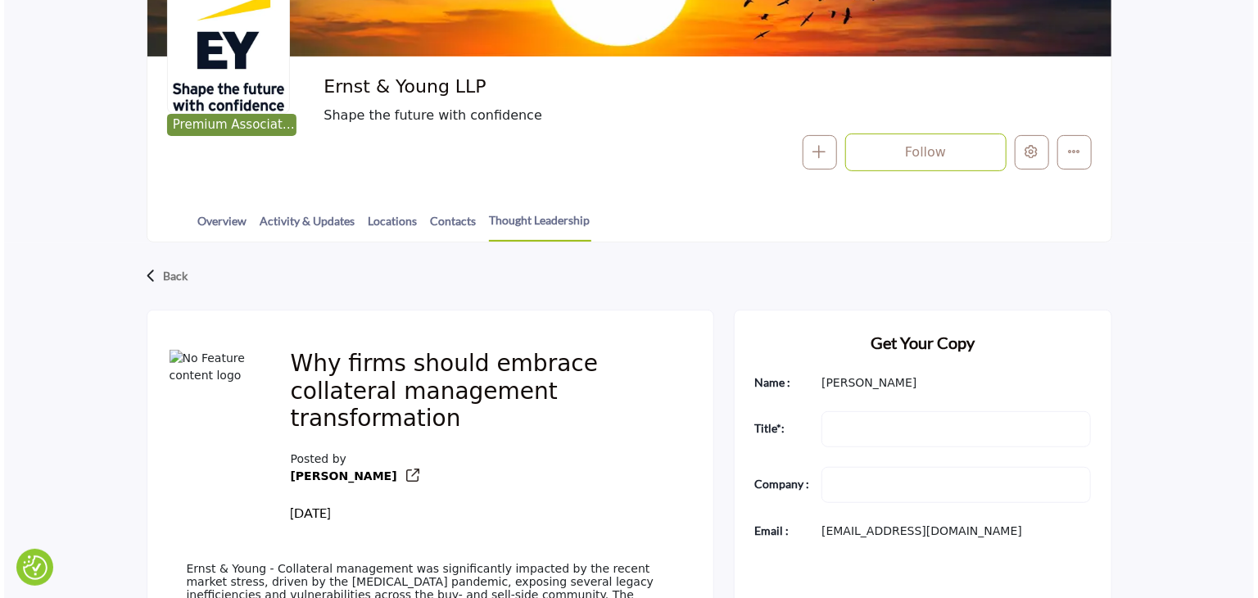
scroll to position [246, 0]
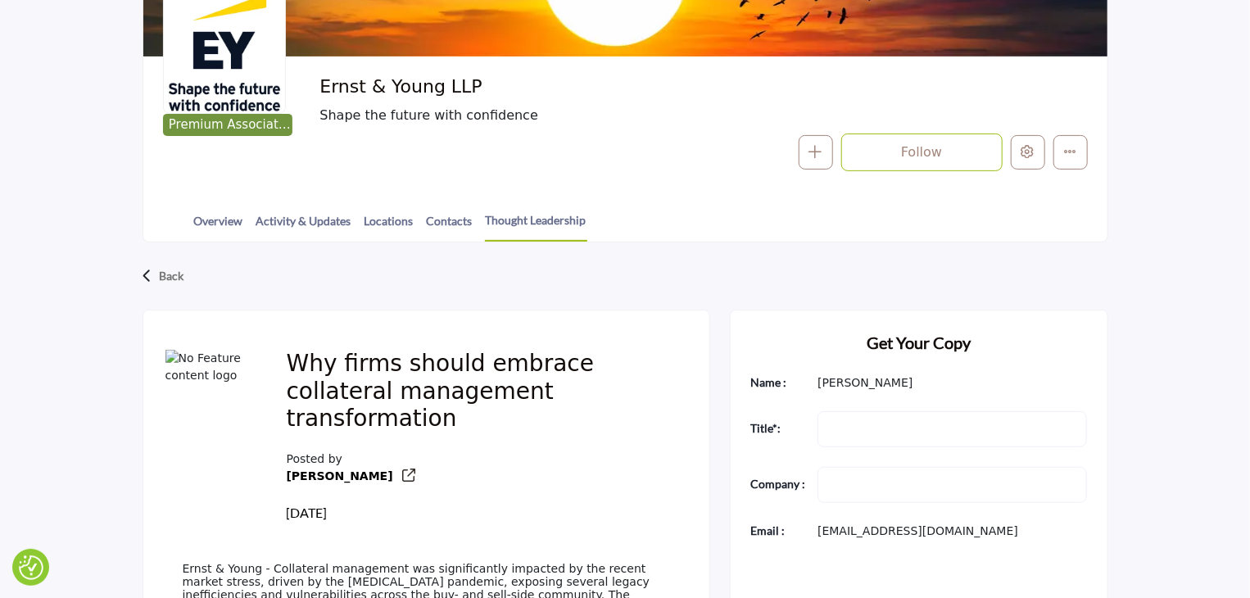
click at [1188, 290] on div "Back Why firms should embrace collateral management transformation Posted by Jo…" at bounding box center [625, 525] width 1250 height 565
click at [1032, 158] on icon "Edit company" at bounding box center [1028, 151] width 13 height 13
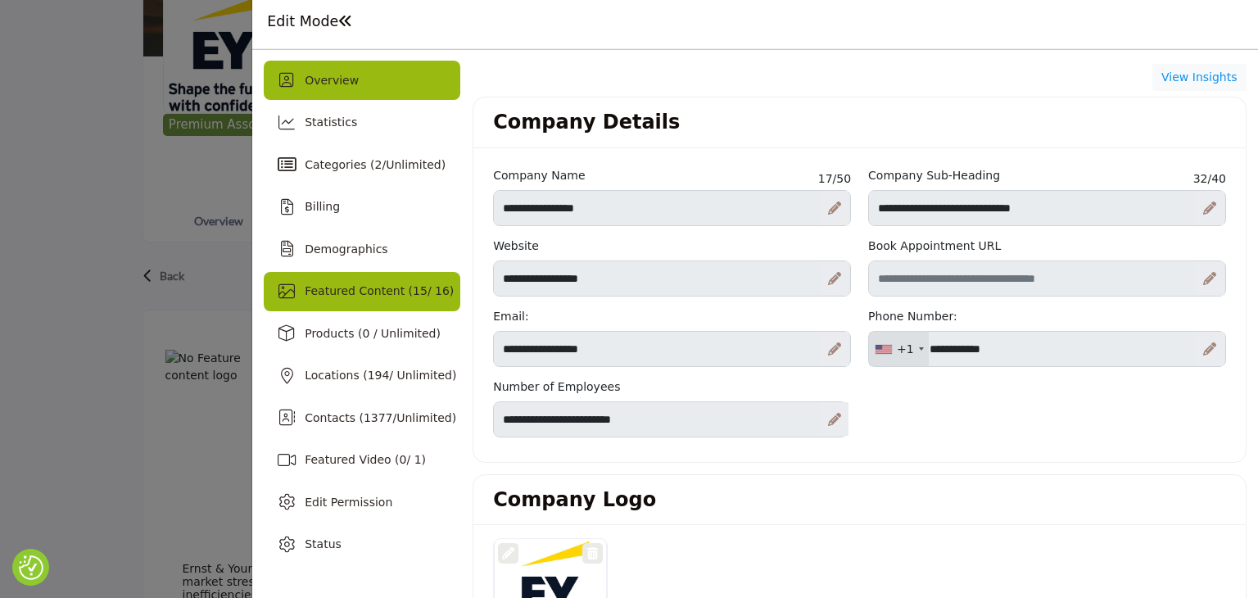
click at [355, 287] on span "Featured Content ( 15 / 16)" at bounding box center [379, 290] width 149 height 13
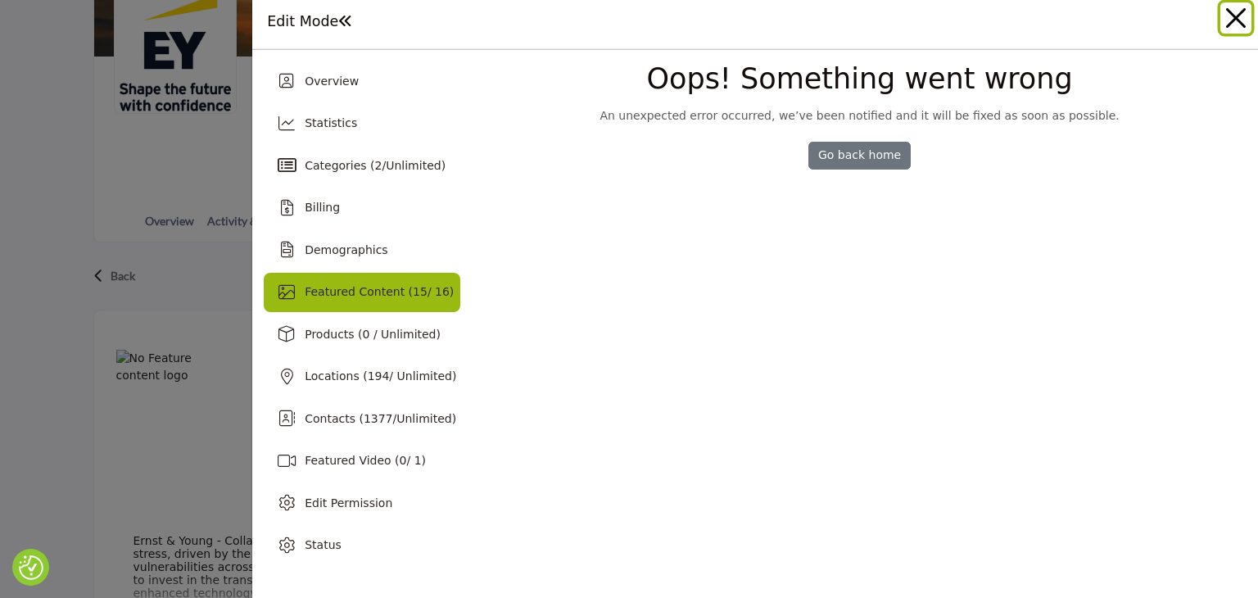
click at [1244, 17] on button "Close" at bounding box center [1236, 17] width 31 height 31
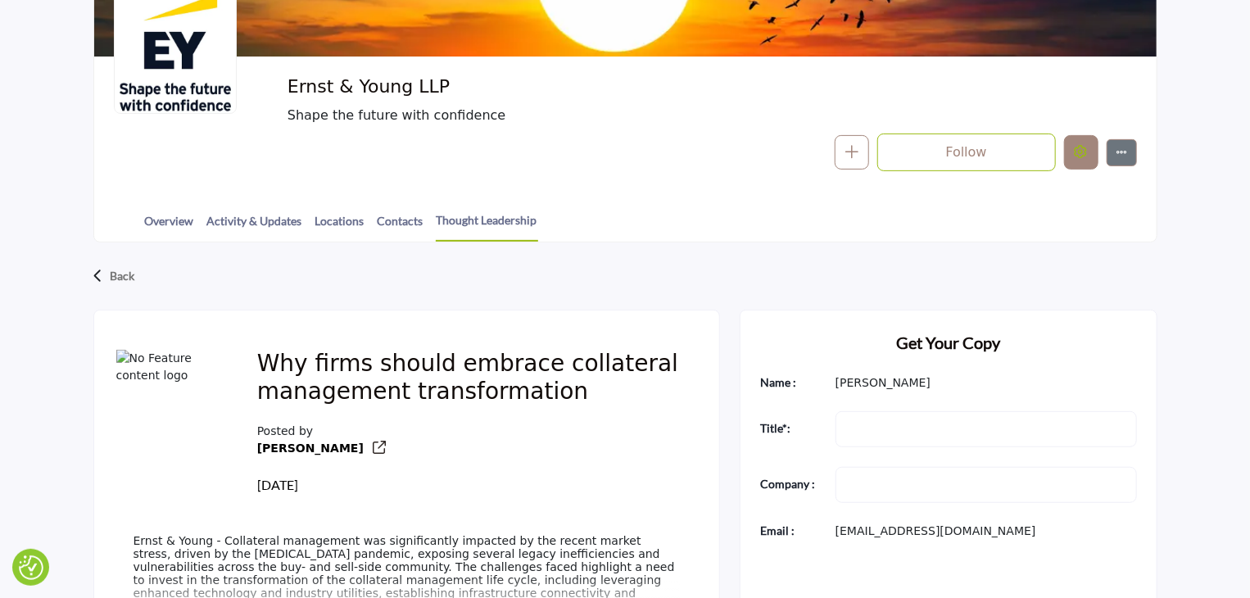
click at [1085, 155] on icon "Edit company" at bounding box center [1081, 151] width 13 height 13
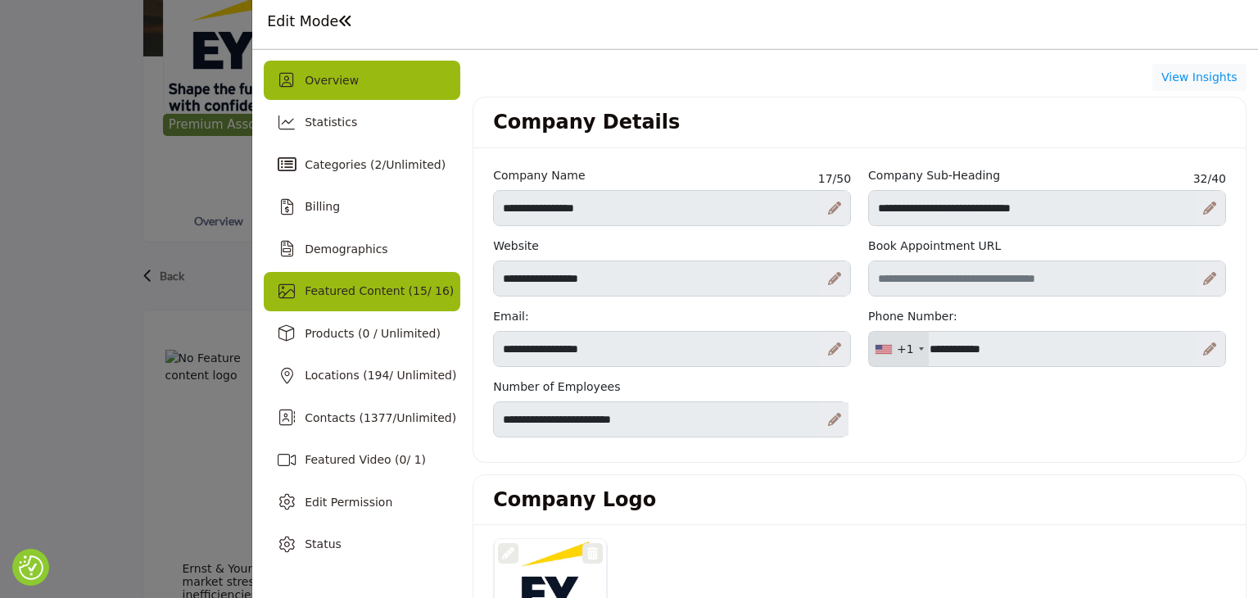
click at [413, 288] on span "15" at bounding box center [420, 290] width 15 height 13
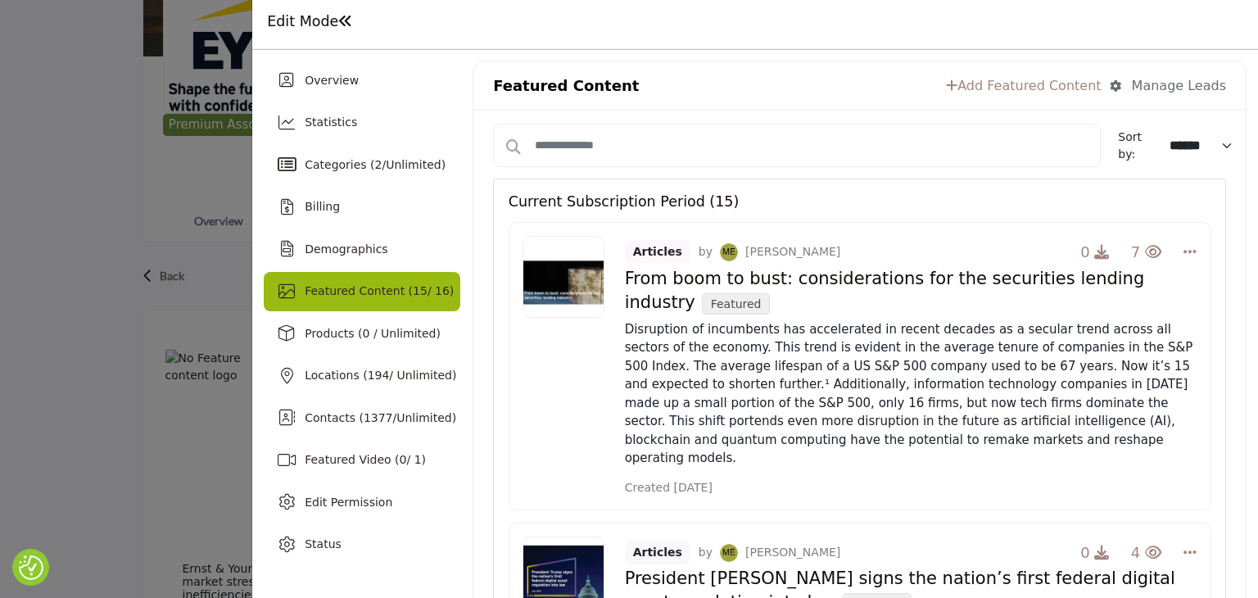
click at [823, 276] on h4 "From boom to bust: considerations for the securities lending industry Featured" at bounding box center [911, 292] width 573 height 46
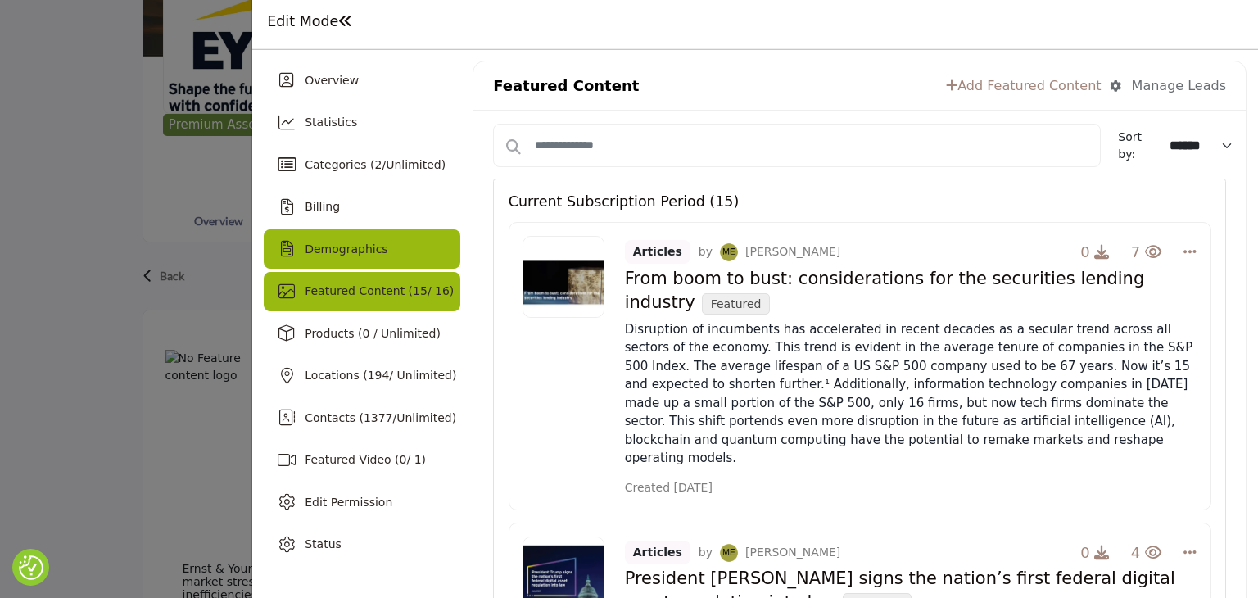
click at [359, 247] on span "Demographics" at bounding box center [346, 249] width 83 height 13
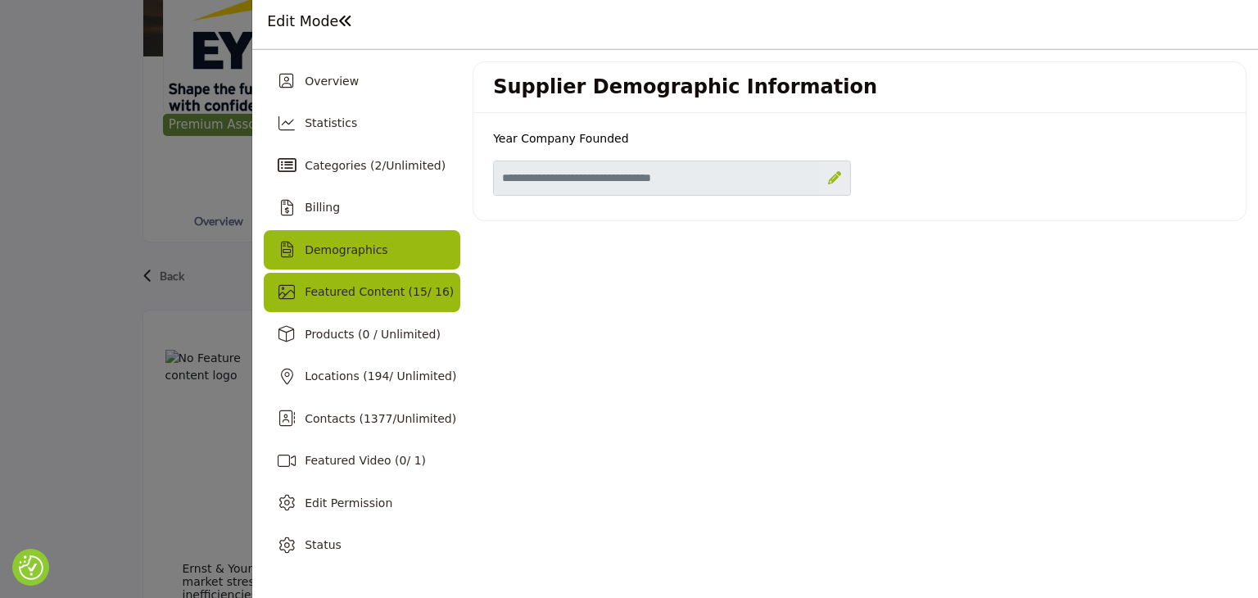
click at [357, 286] on span "Featured Content ( 15 / 16)" at bounding box center [379, 291] width 149 height 13
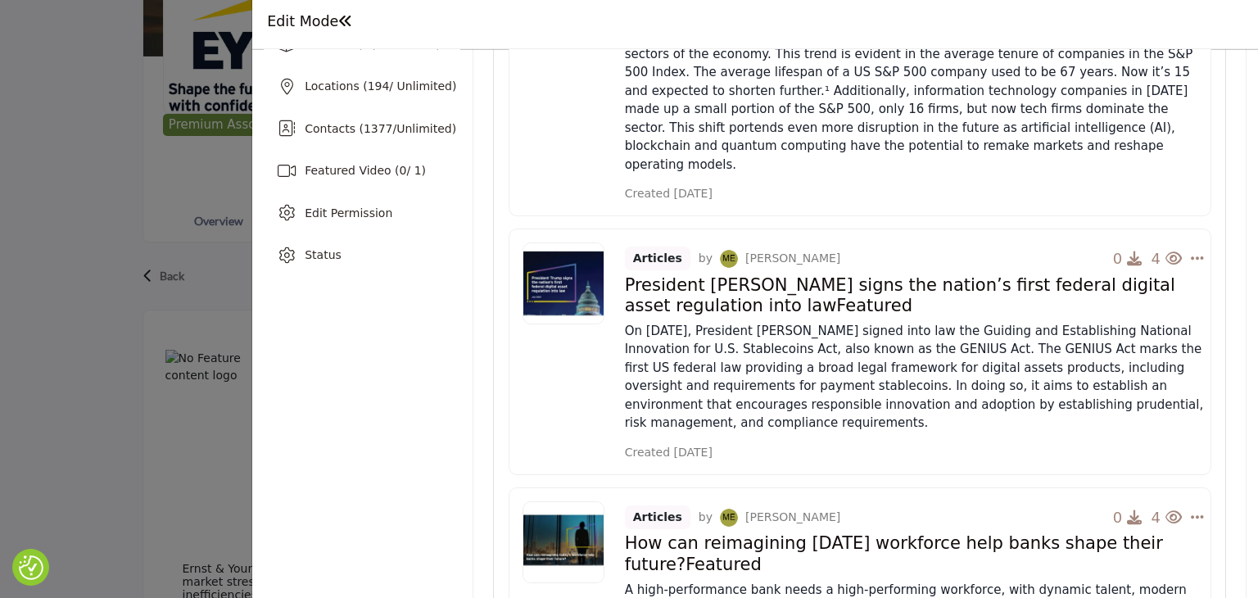
scroll to position [328, 0]
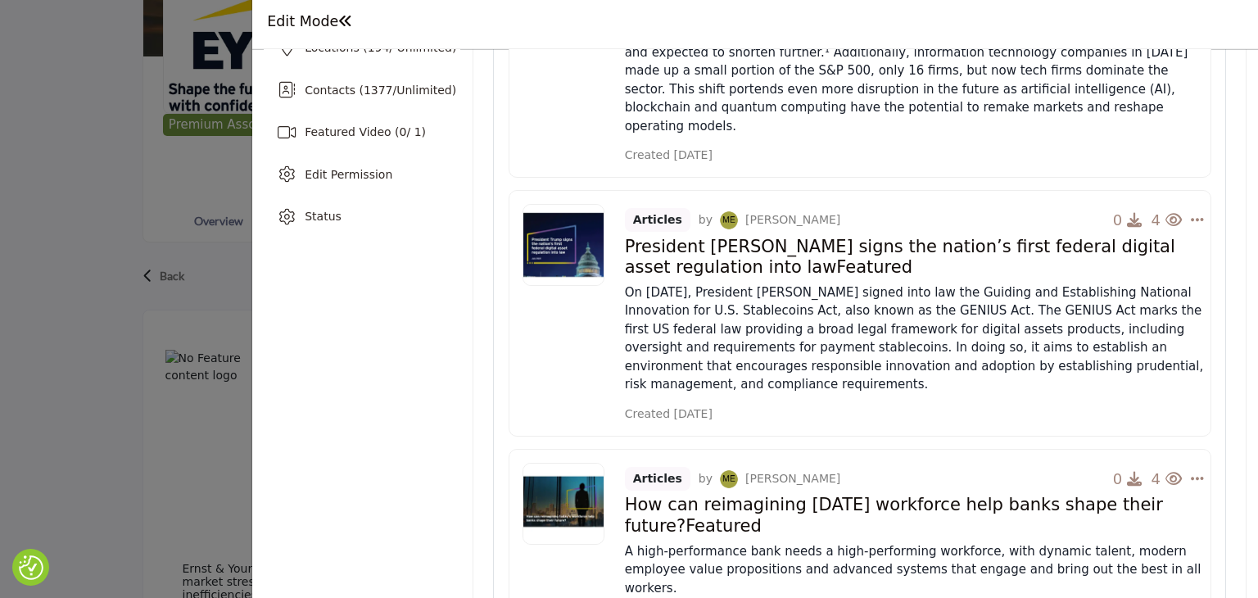
click at [788, 495] on h4 "How can reimagining today's workforce help banks shape their future? Featured" at bounding box center [915, 515] width 581 height 41
click at [1193, 471] on icon "Select Dropdown Options" at bounding box center [1197, 478] width 13 height 15
click at [1080, 542] on link "Edit" at bounding box center [1116, 556] width 159 height 29
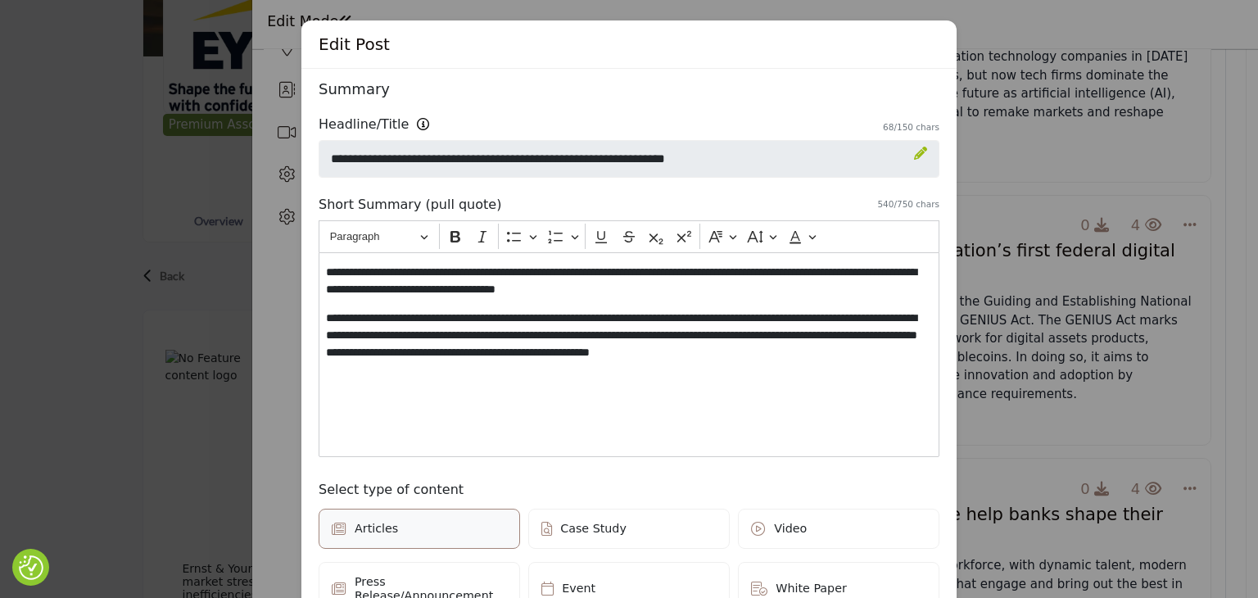
click at [75, 186] on div "Edit Post Depending on your subscription plan, content can be Featured and dist…" at bounding box center [629, 299] width 1258 height 598
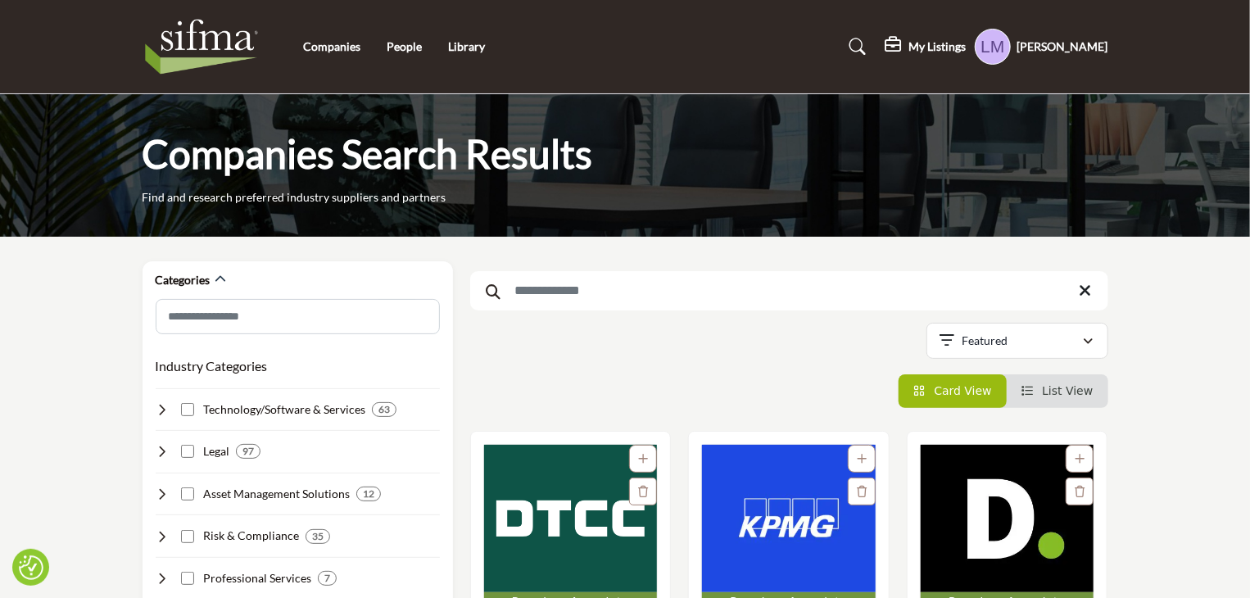
click at [607, 283] on input "Search Keyword" at bounding box center [789, 290] width 638 height 39
type input "***"
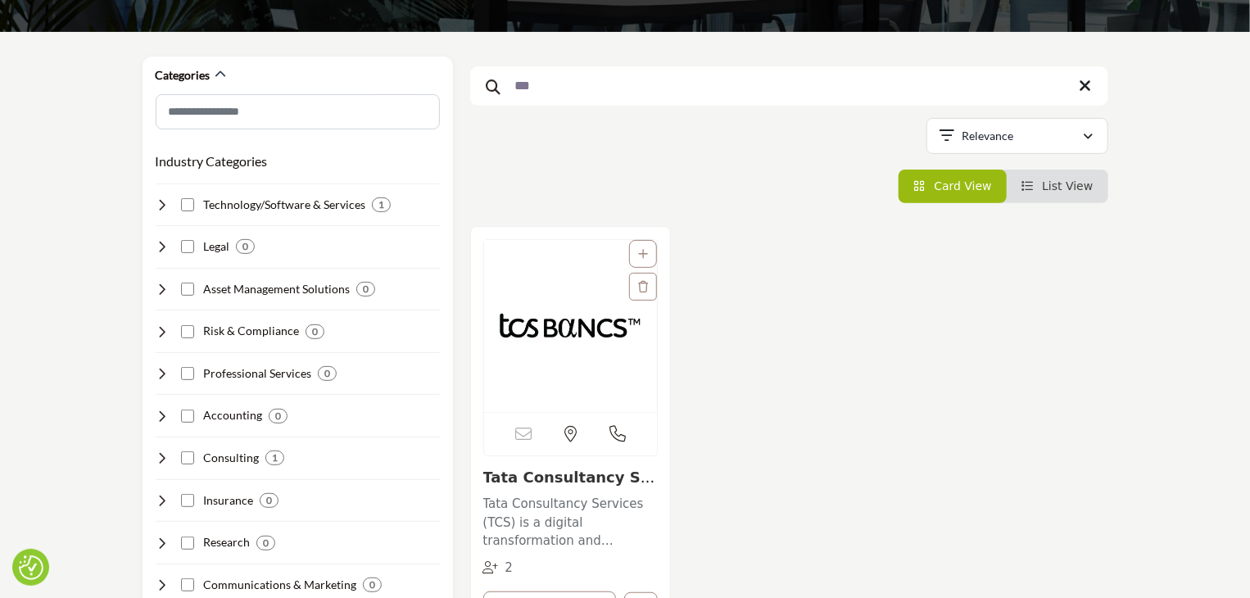
scroll to position [328, 0]
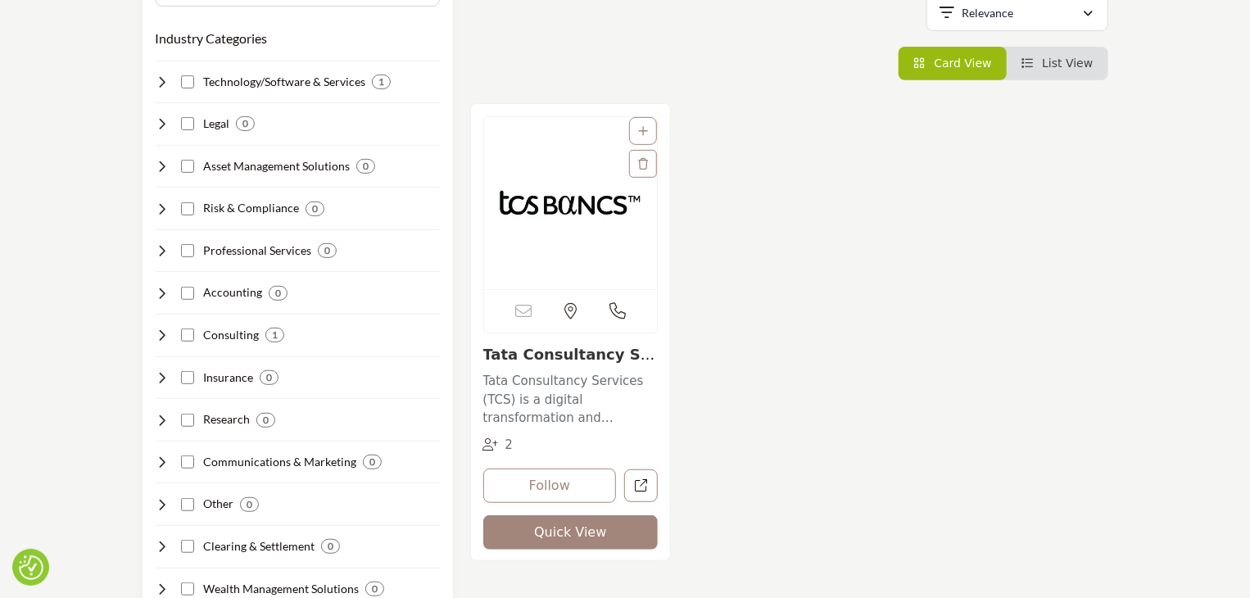
click at [572, 202] on img "Open Listing in new tab" at bounding box center [571, 203] width 174 height 172
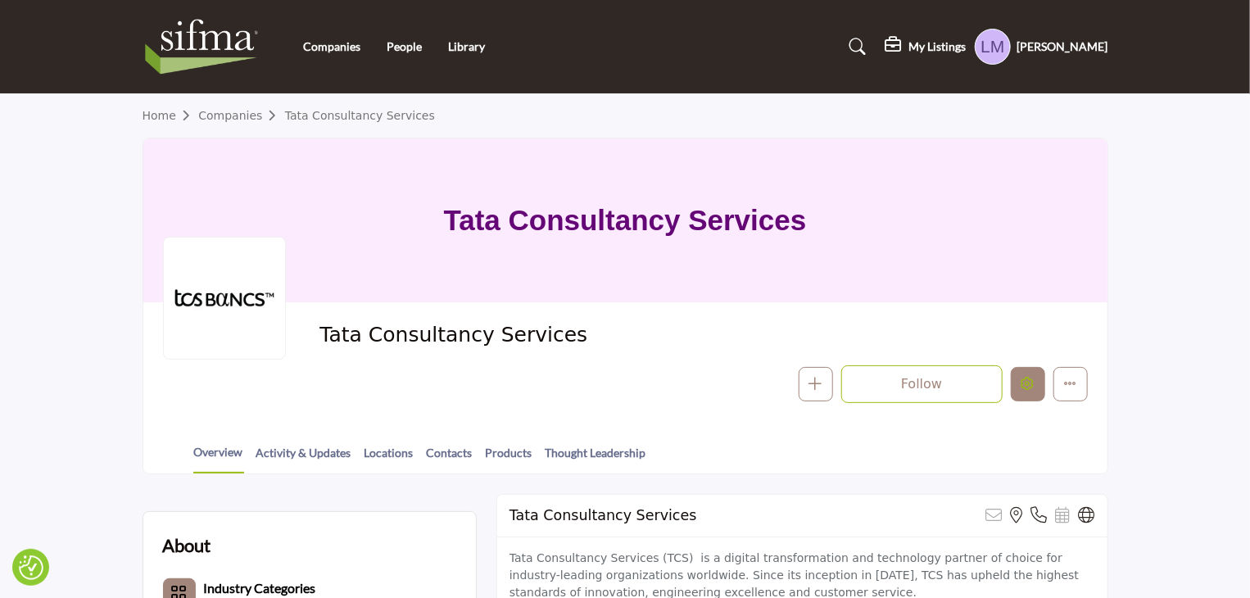
click at [1024, 383] on icon "Edit company" at bounding box center [1028, 383] width 13 height 13
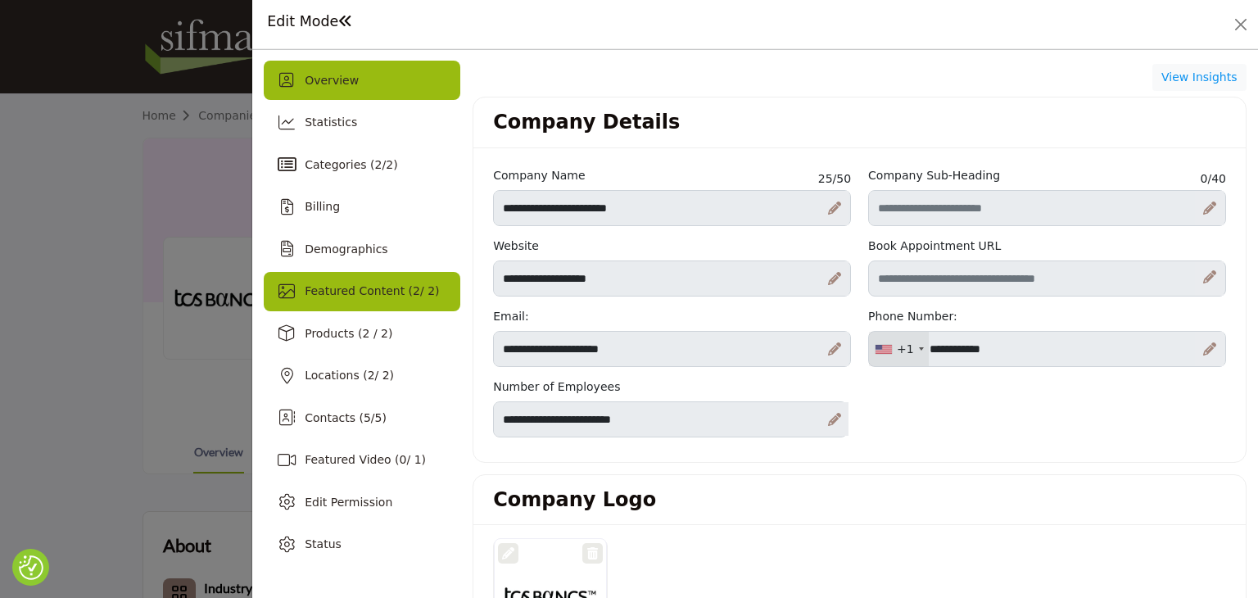
click at [347, 297] on span "Featured Content ( 2 / 2)" at bounding box center [372, 290] width 134 height 13
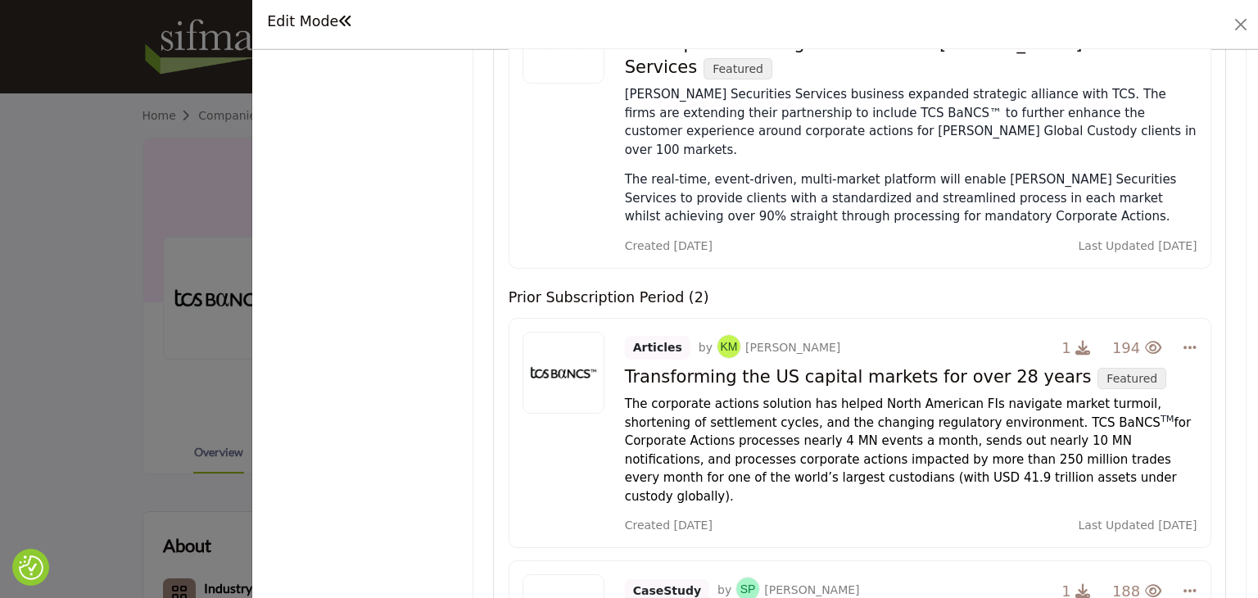
scroll to position [574, 0]
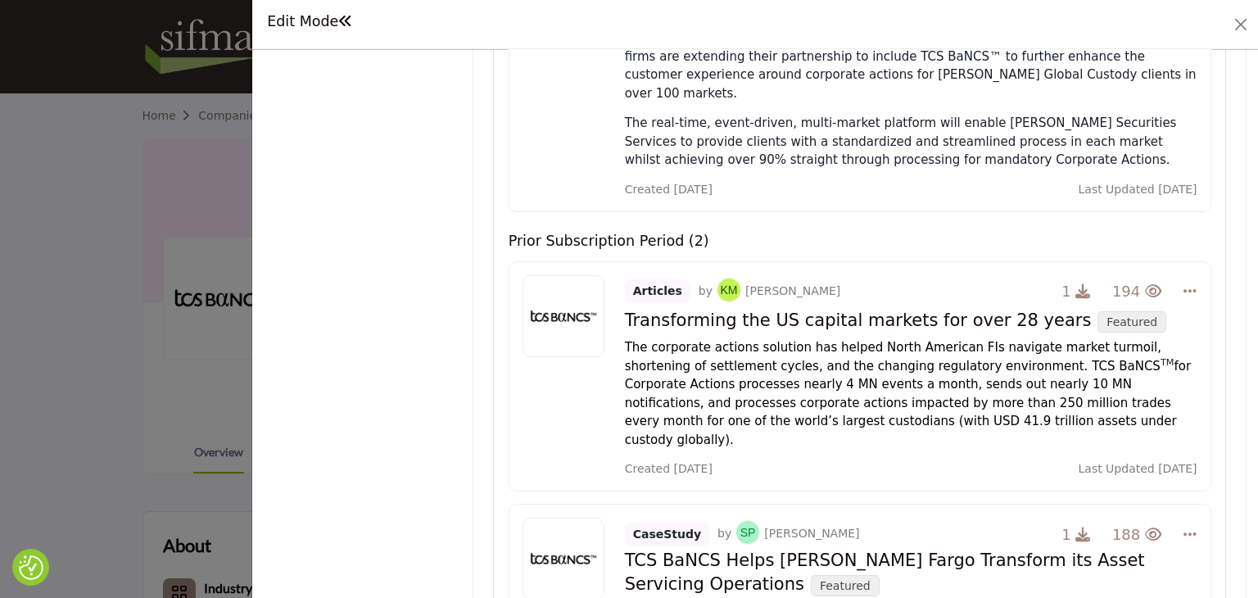
drag, startPoint x: 624, startPoint y: 297, endPoint x: 1041, endPoint y: 299, distance: 416.2
click at [1041, 307] on h4 "Transforming the US capital markets for over 28 years Featured" at bounding box center [911, 319] width 573 height 25
copy h4 "Transforming the US capital markets for over 28 years"
click at [1078, 283] on icon "button" at bounding box center [1083, 290] width 15 height 15
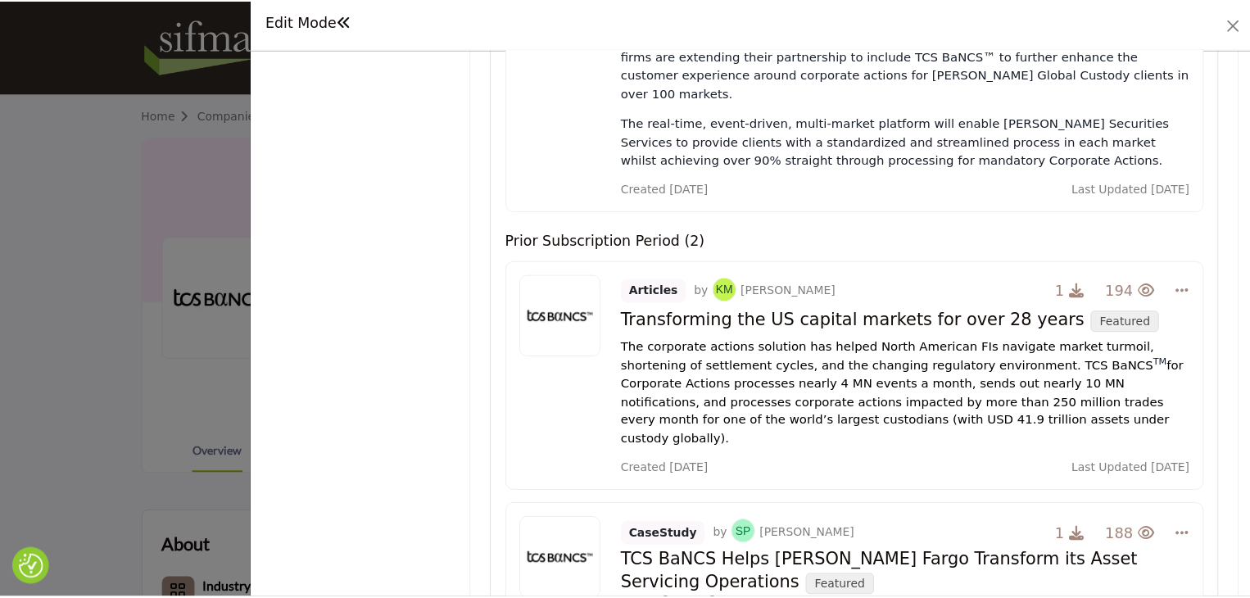
scroll to position [0, 0]
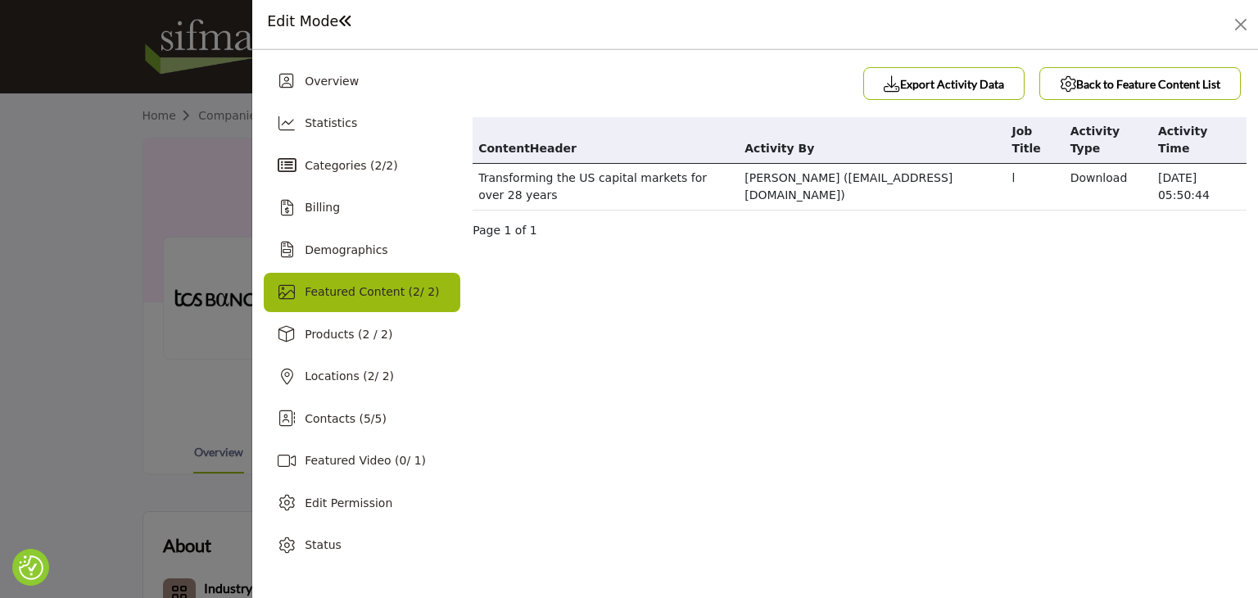
click at [1065, 164] on td "Download" at bounding box center [1109, 187] width 88 height 47
click at [934, 85] on b "Export Activity Data" at bounding box center [944, 84] width 120 height 16
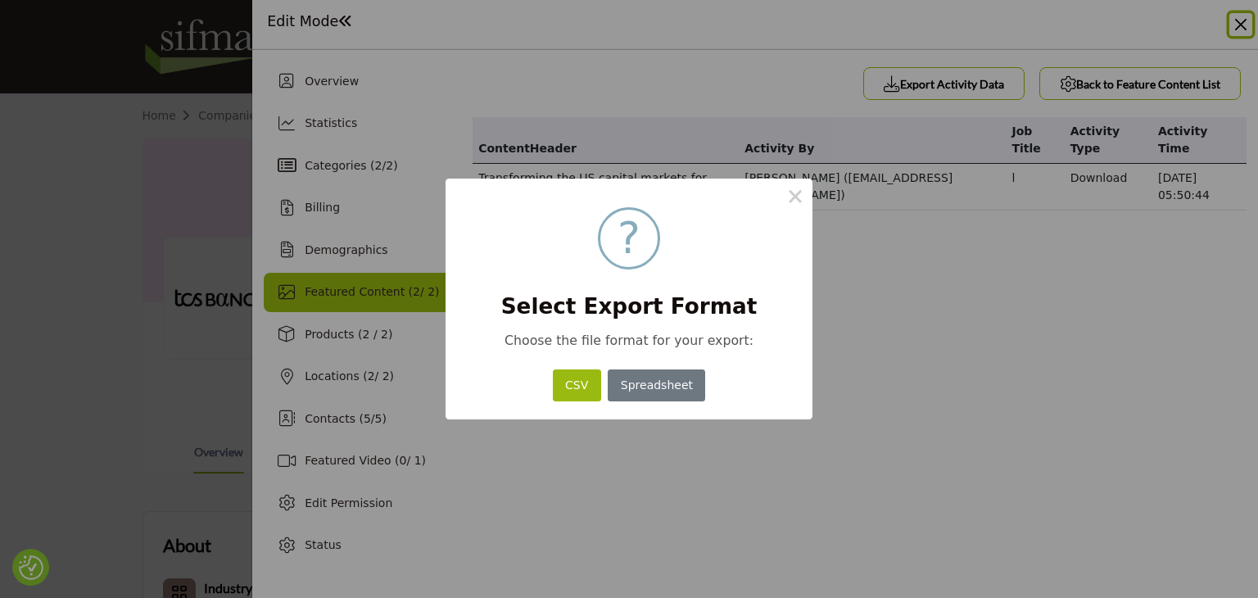
click at [578, 384] on button "CSV" at bounding box center [577, 386] width 48 height 32
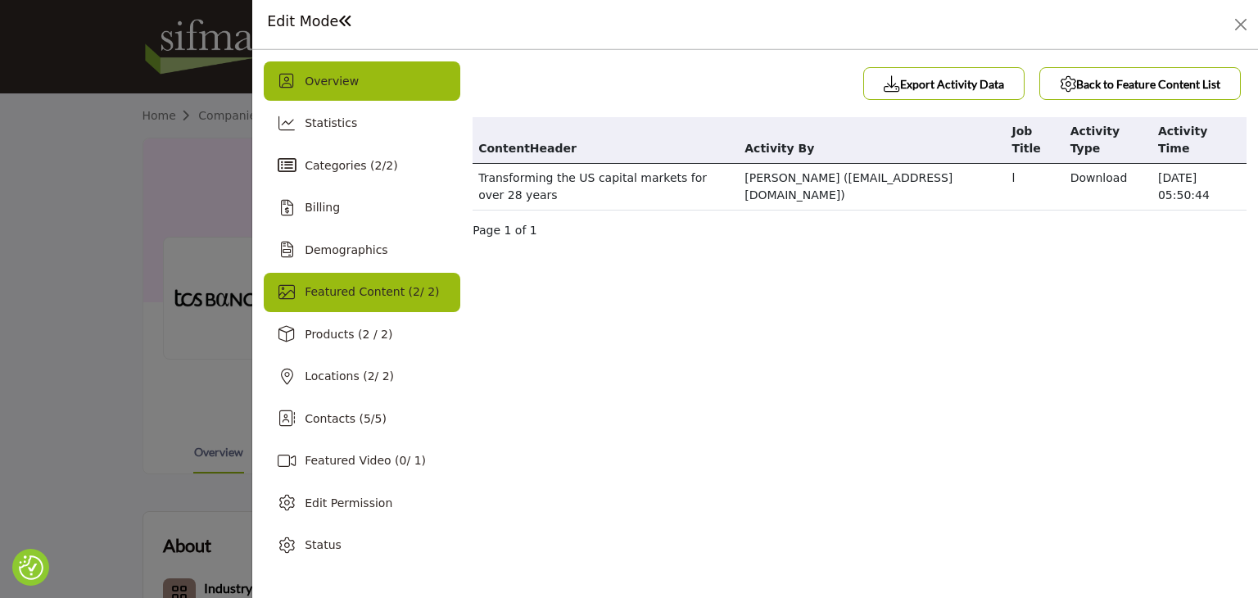
click at [302, 81] on div "Overview" at bounding box center [362, 80] width 197 height 39
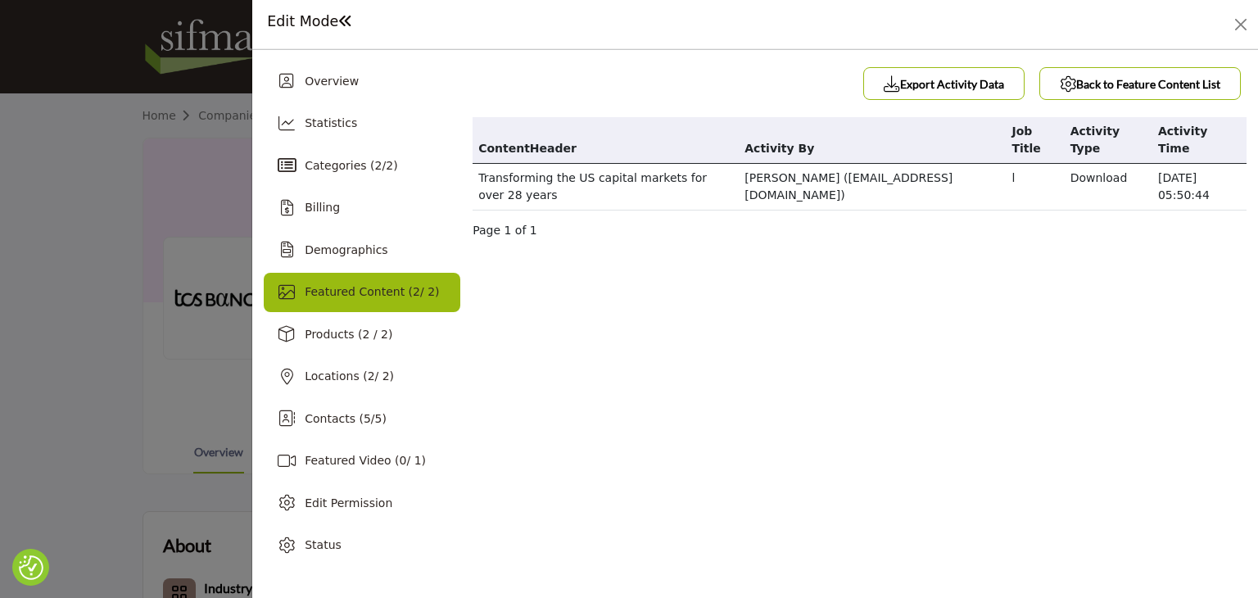
click at [76, 194] on div at bounding box center [629, 299] width 1258 height 598
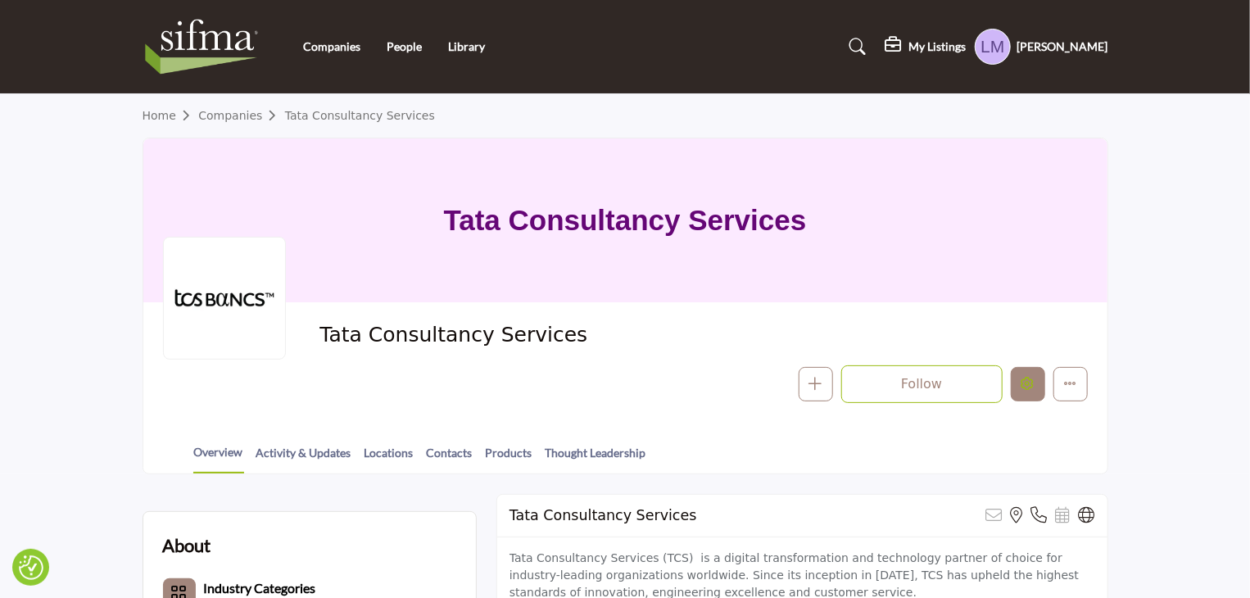
click at [1019, 386] on button "Edit company" at bounding box center [1028, 384] width 34 height 34
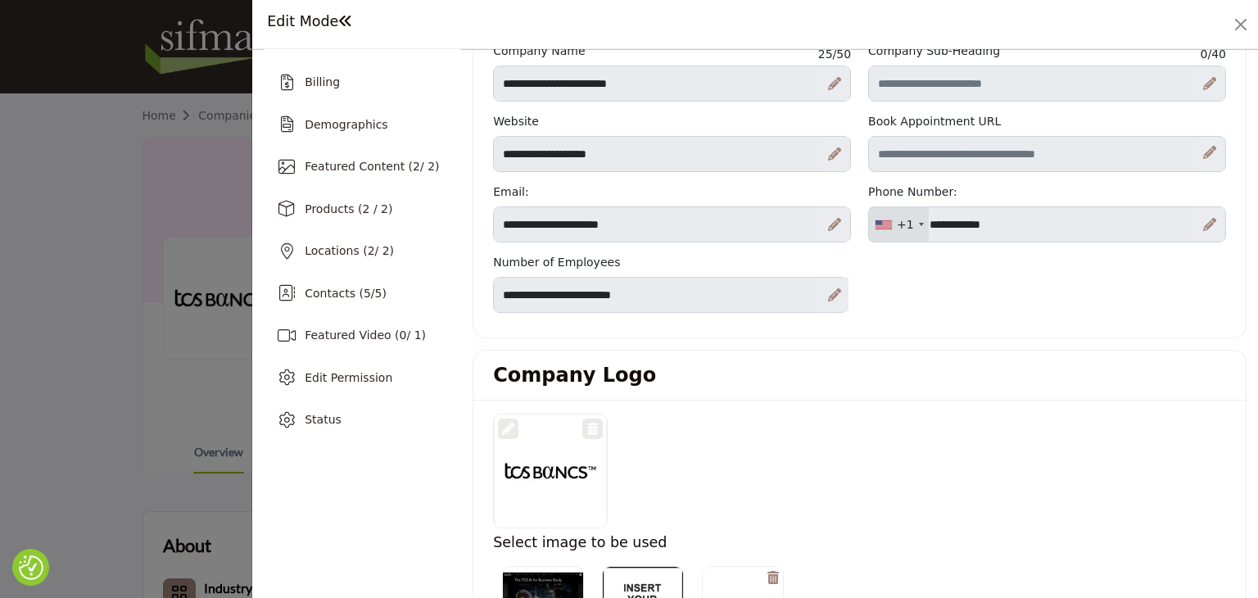
scroll to position [82, 0]
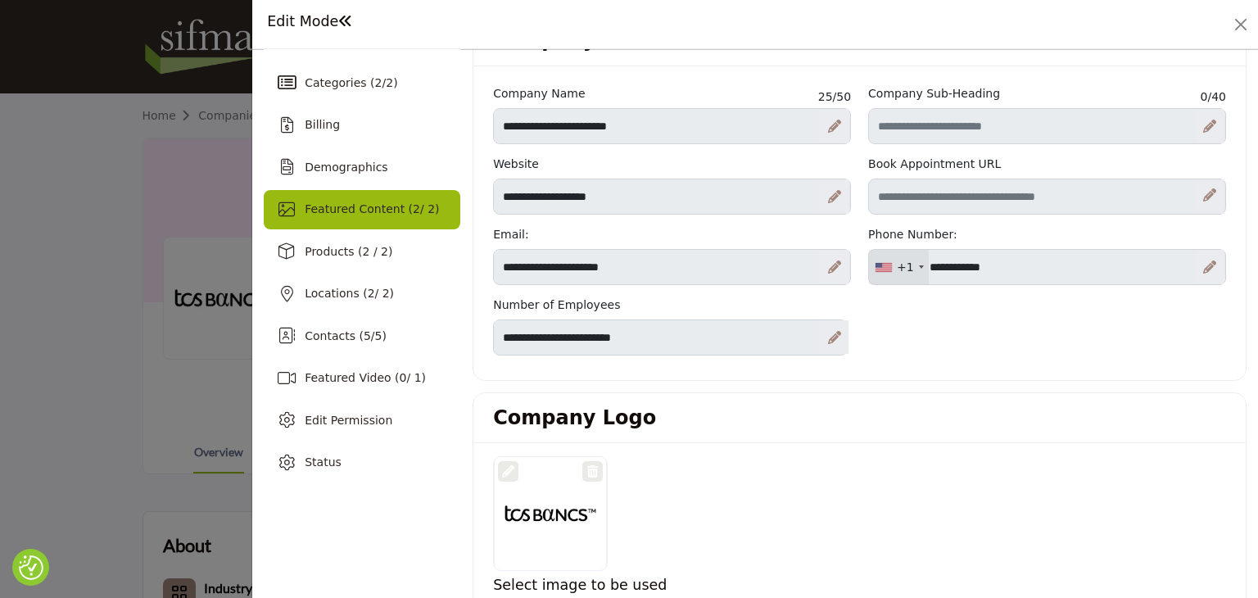
click at [353, 202] on span "Featured Content ( 2 / 2)" at bounding box center [372, 208] width 134 height 13
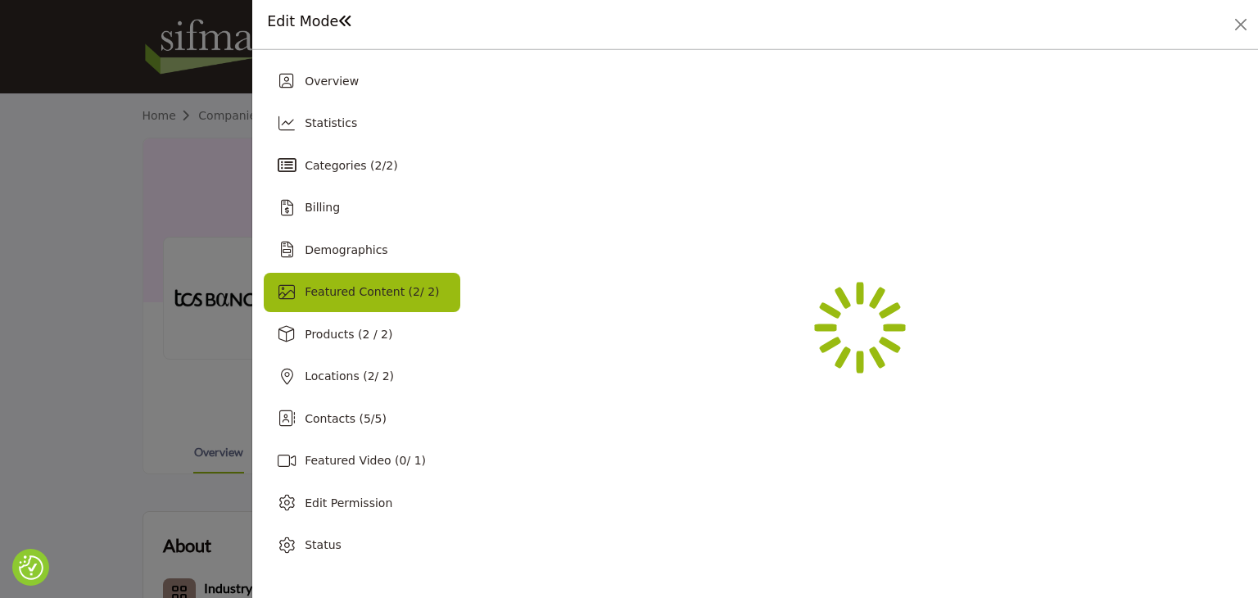
scroll to position [0, 0]
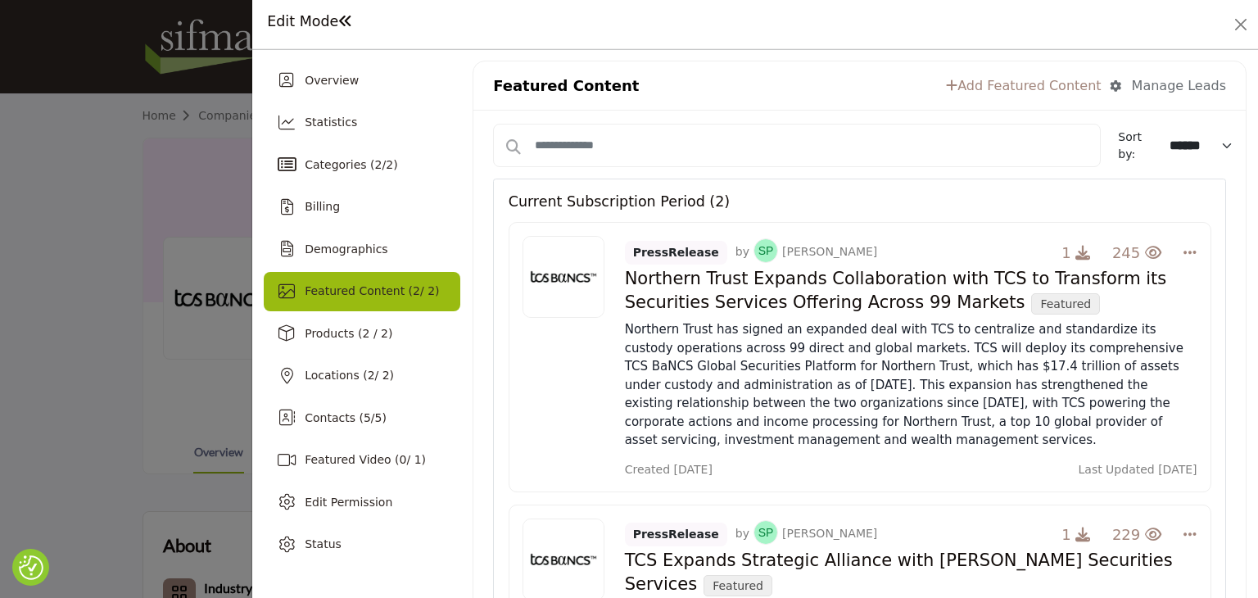
click at [1000, 88] on link "Add Featured Content" at bounding box center [1023, 86] width 155 height 20
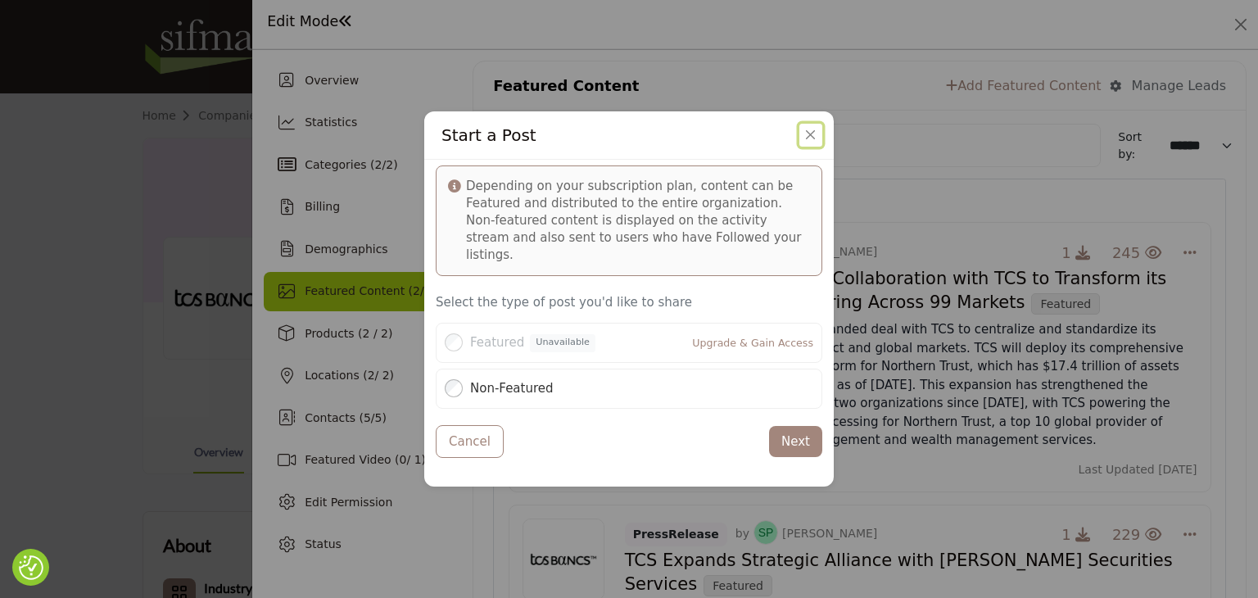
click at [806, 145] on button "Close" at bounding box center [811, 135] width 23 height 23
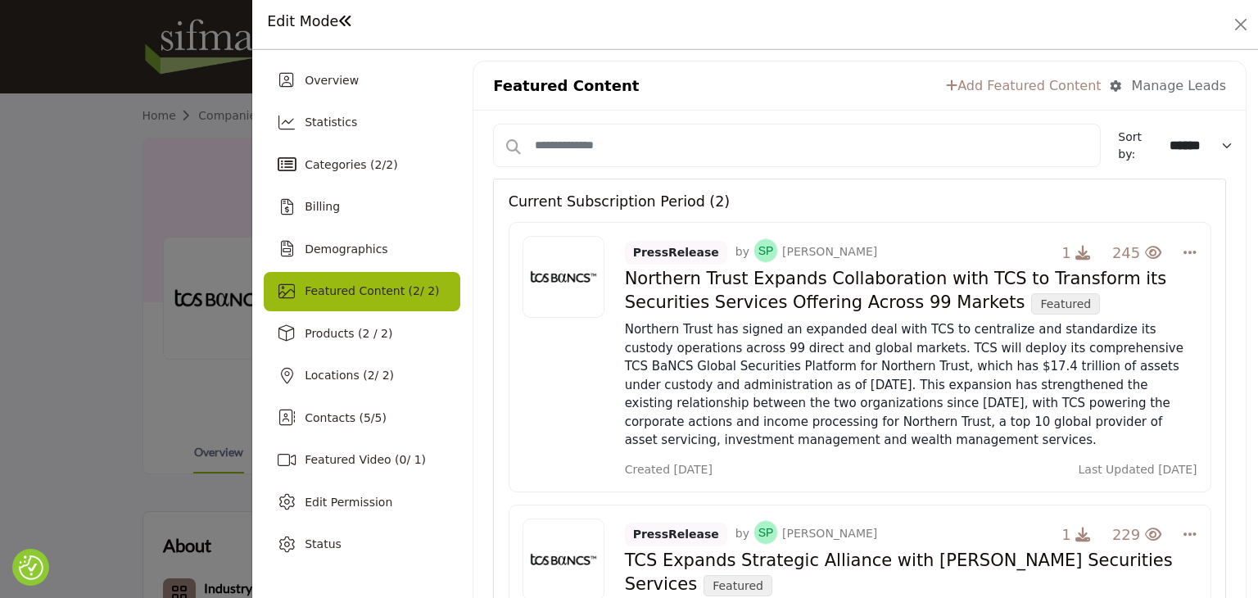
scroll to position [492, 0]
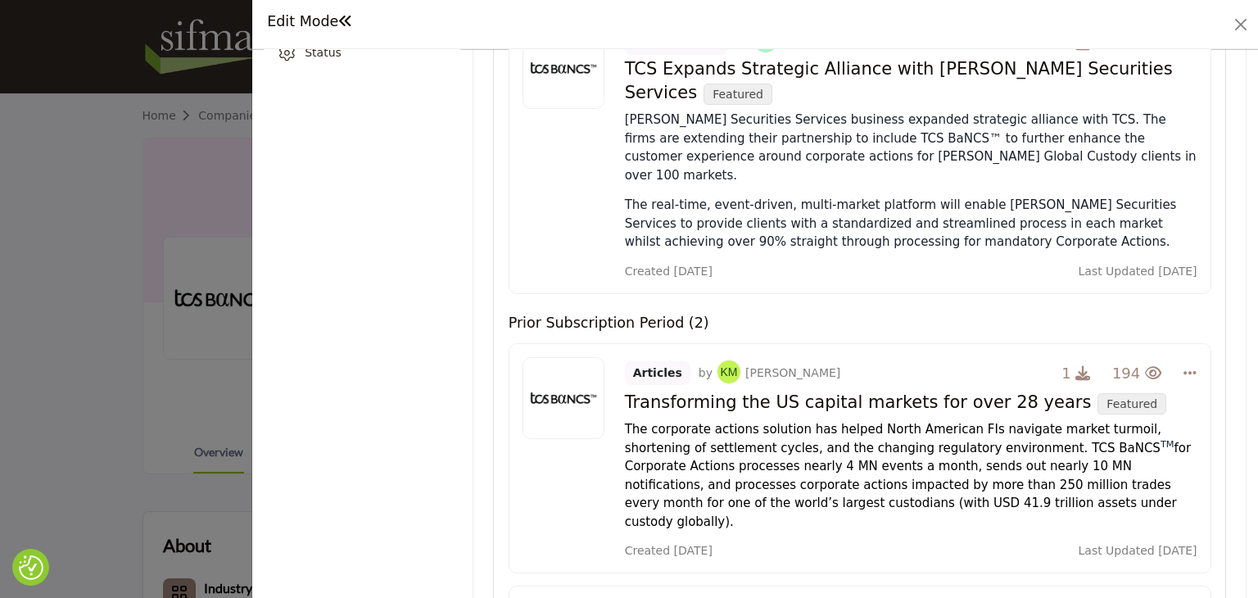
drag, startPoint x: 623, startPoint y: 379, endPoint x: 993, endPoint y: 414, distance: 371.9
click at [1040, 389] on h4 "Transforming the US capital markets for over 28 years Featured" at bounding box center [911, 401] width 573 height 25
copy h4 "Transforming the US capital markets for over 28 years"
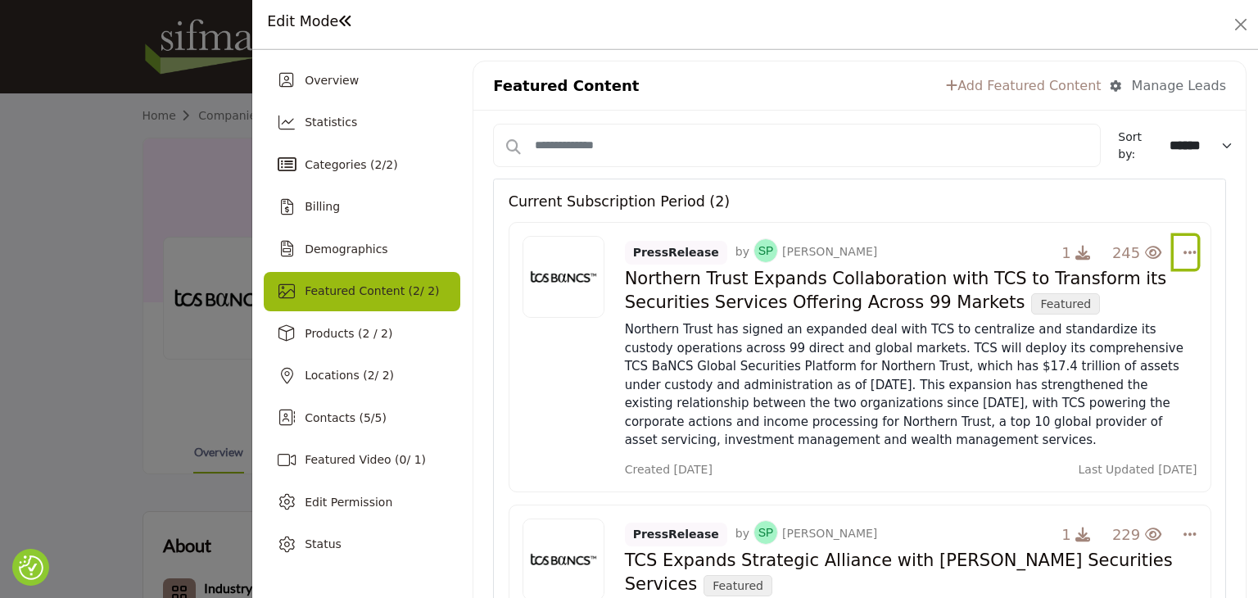
click at [1184, 250] on icon "Select Dropdown Options" at bounding box center [1190, 252] width 13 height 15
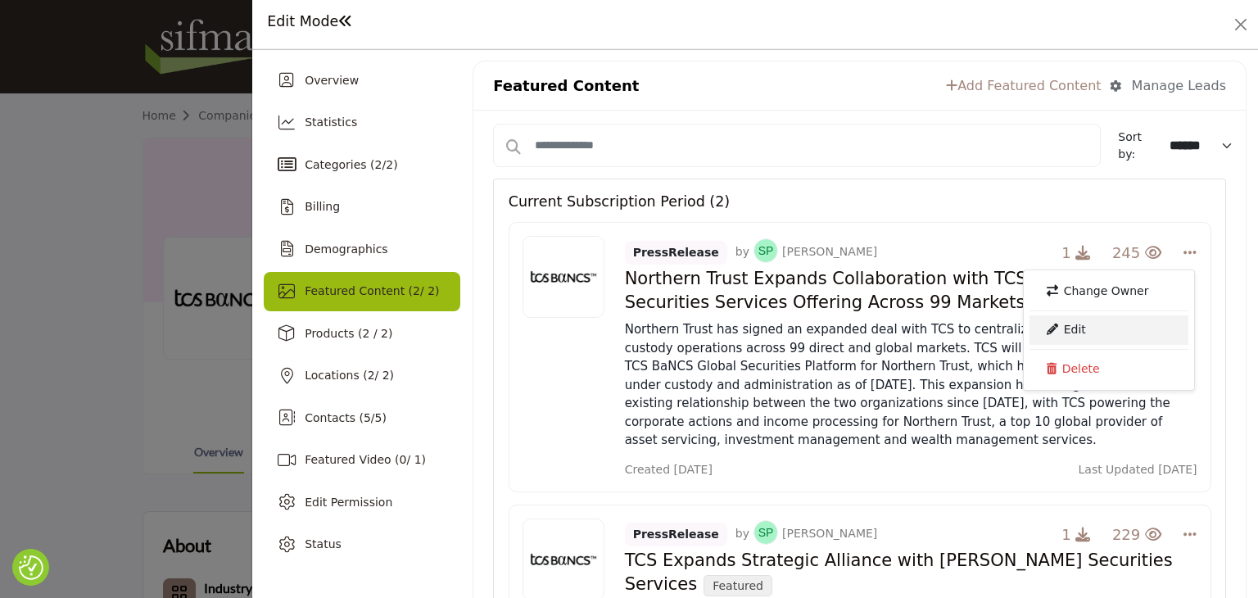
click at [1075, 324] on link "Edit" at bounding box center [1109, 329] width 159 height 29
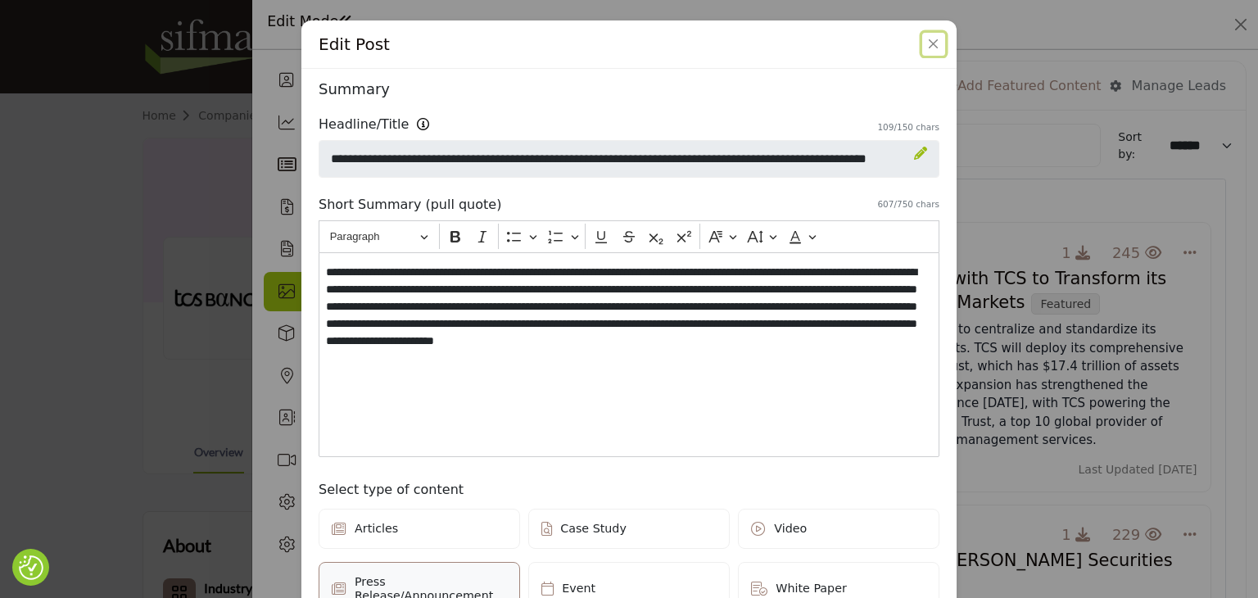
click at [932, 41] on button "Close" at bounding box center [934, 44] width 23 height 23
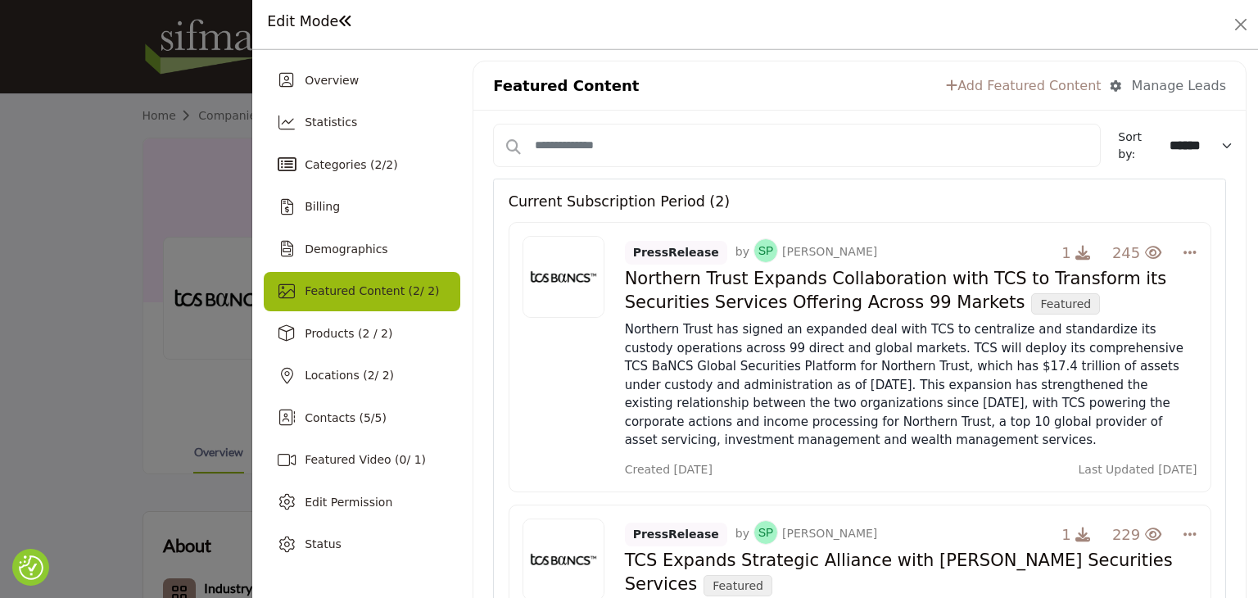
click at [1020, 86] on link "Add Featured Content" at bounding box center [1023, 86] width 155 height 20
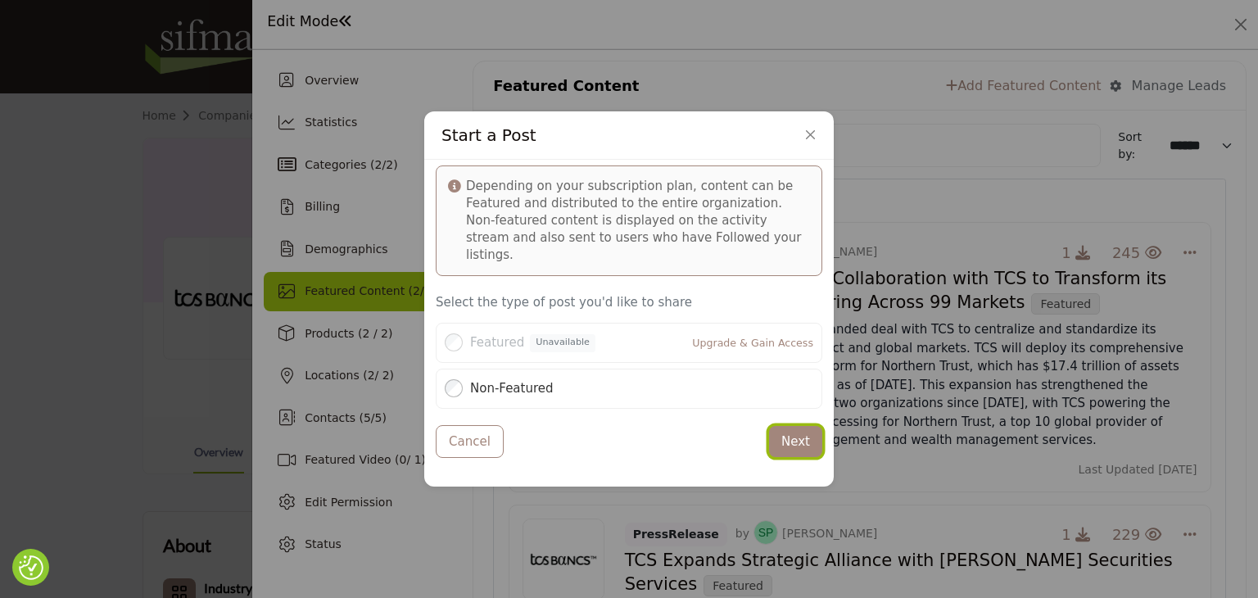
click at [796, 429] on button "Next" at bounding box center [795, 442] width 53 height 32
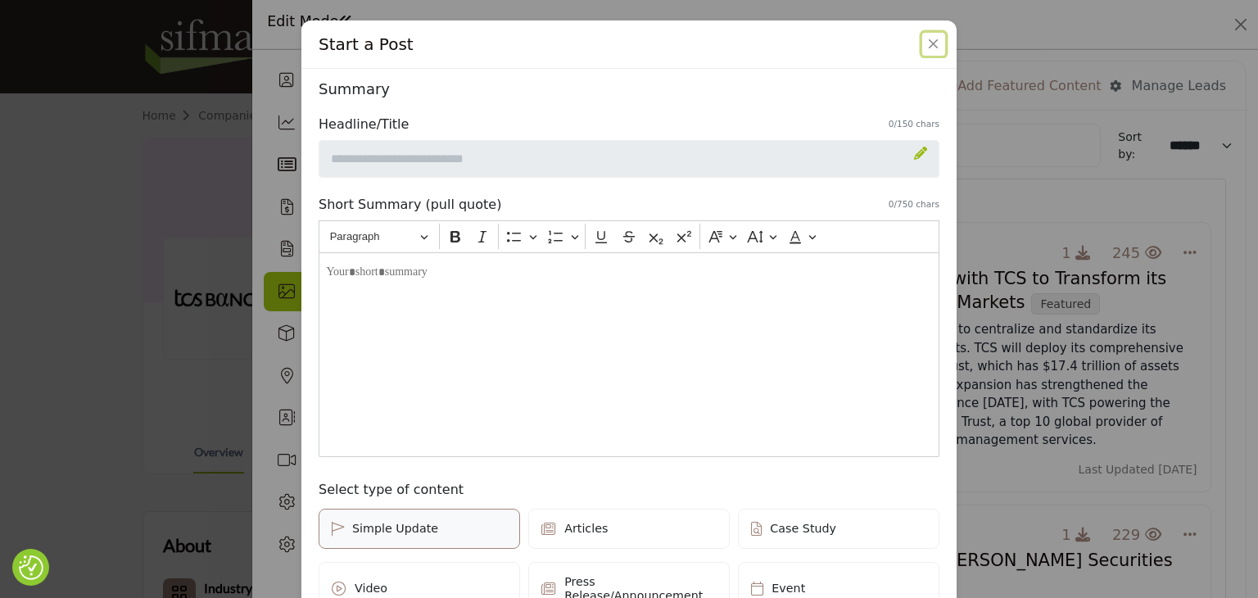
click at [925, 43] on button "Close" at bounding box center [934, 44] width 23 height 23
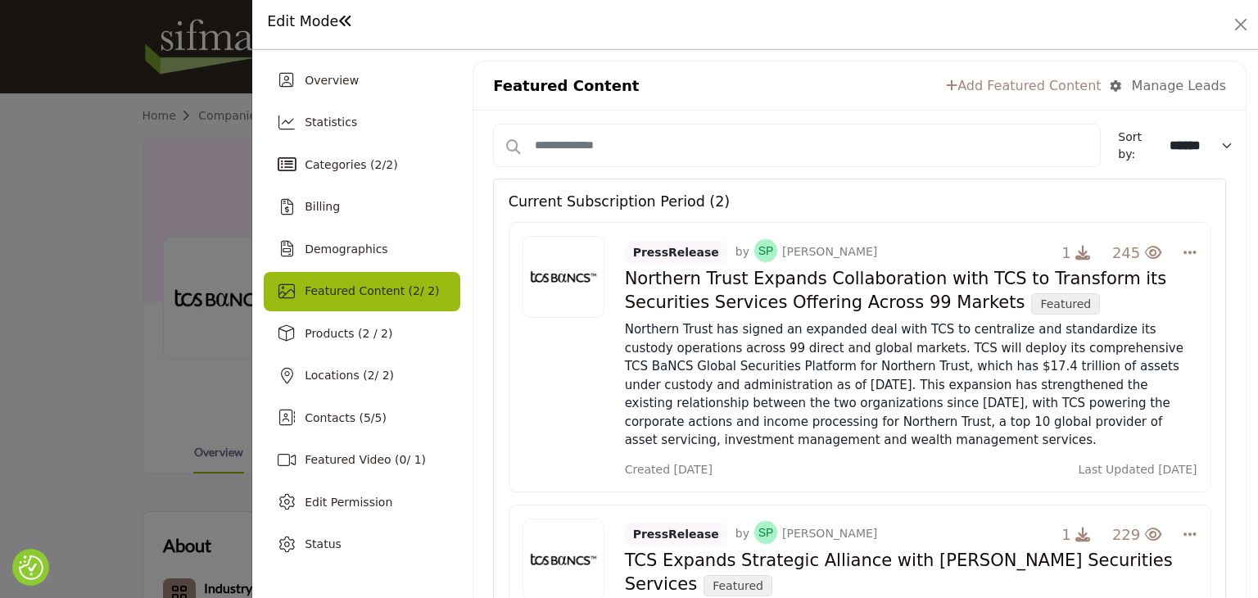
click at [990, 88] on link "Add Featured Content" at bounding box center [1023, 86] width 155 height 20
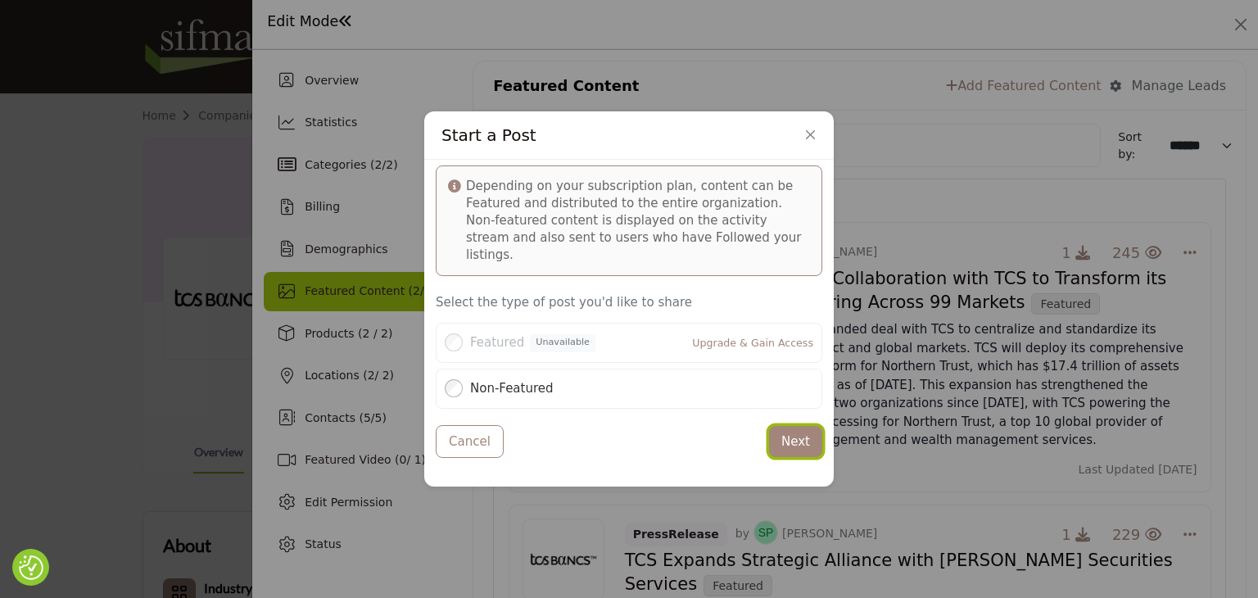
click at [787, 426] on button "Next" at bounding box center [795, 442] width 53 height 32
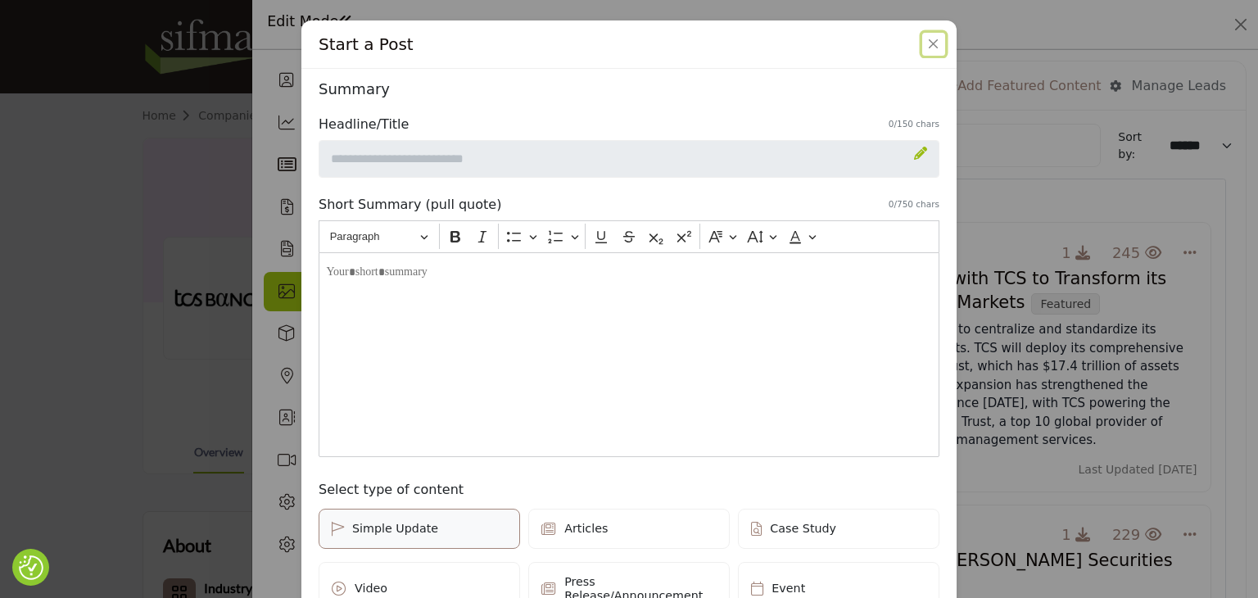
click at [932, 47] on button "Close" at bounding box center [934, 44] width 23 height 23
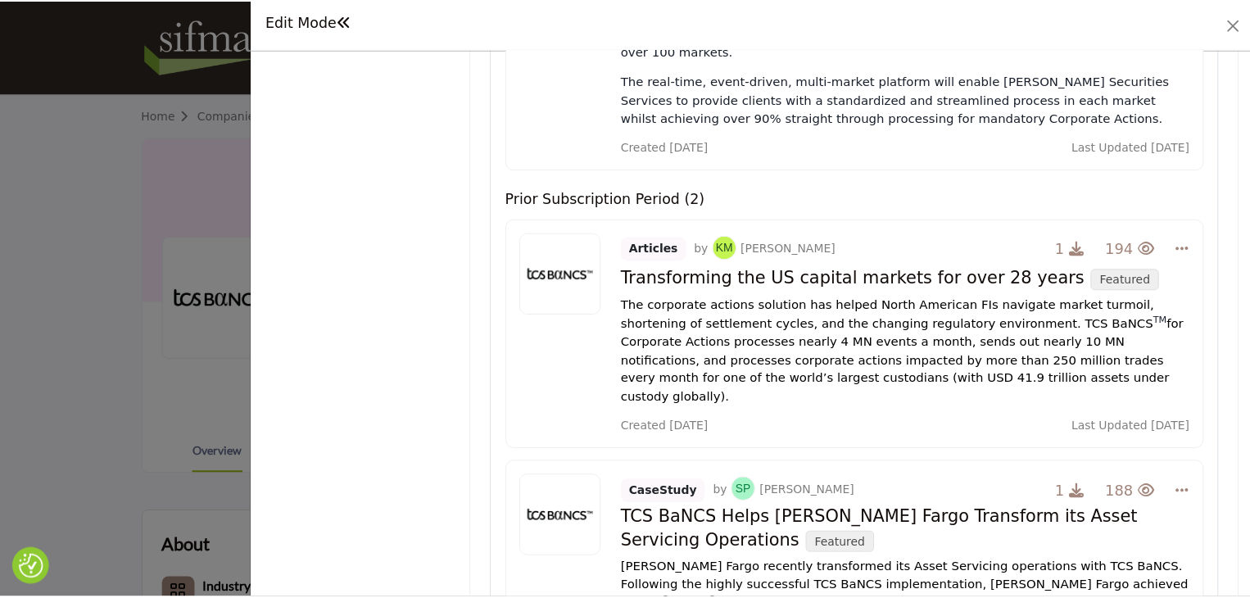
scroll to position [655, 0]
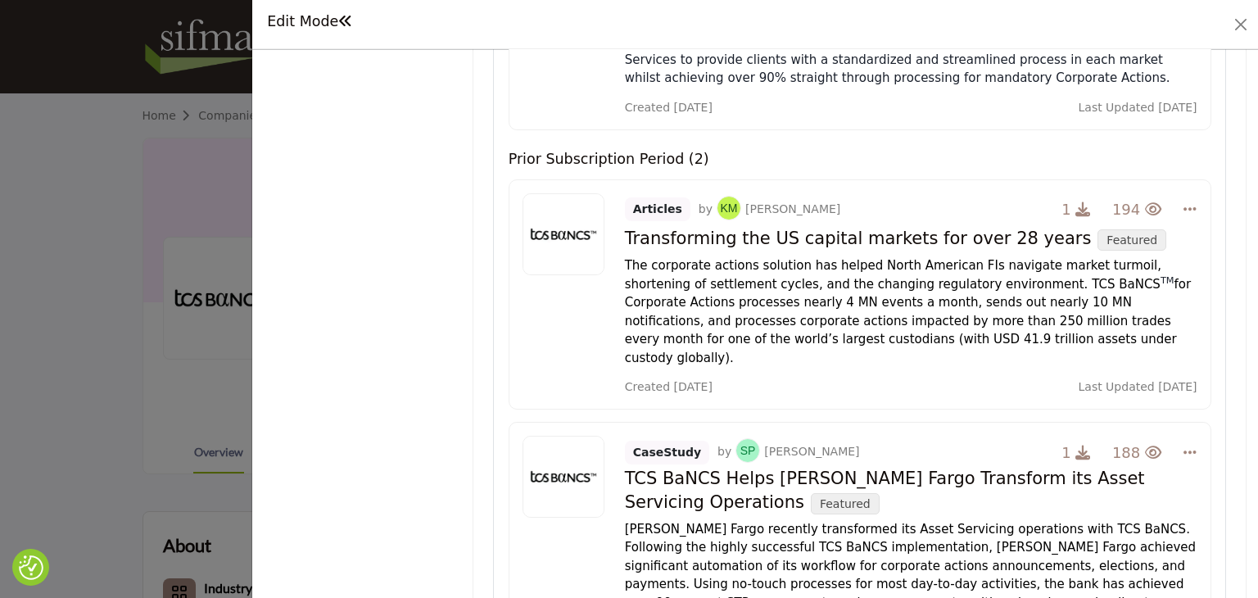
click at [88, 149] on div at bounding box center [629, 299] width 1258 height 598
